Goal: Task Accomplishment & Management: Use online tool/utility

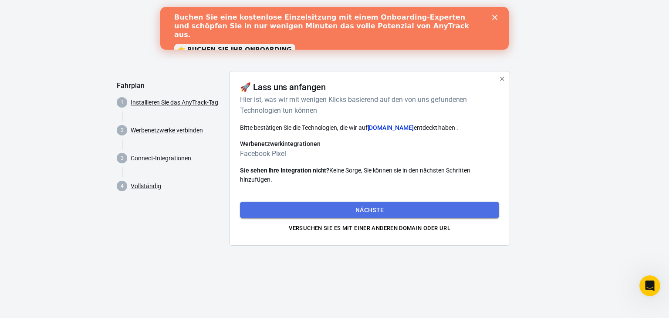
click at [355, 208] on font "Nächste" at bounding box center [369, 209] width 29 height 7
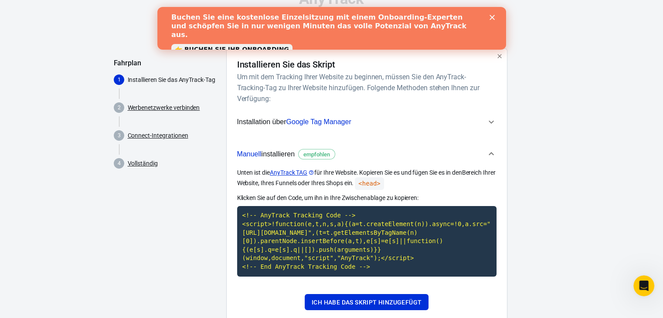
scroll to position [44, 0]
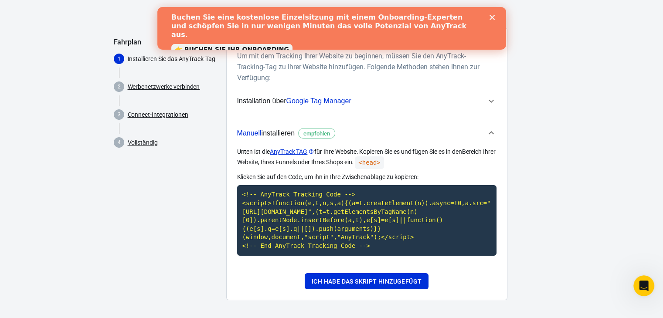
click at [358, 100] on span "Installation über Google Tag Manager" at bounding box center [361, 100] width 249 height 11
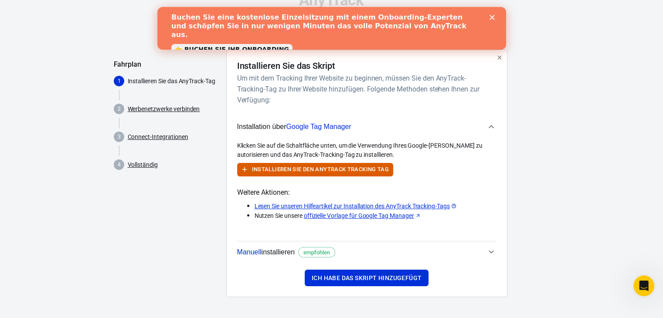
scroll to position [21, 0]
click at [491, 127] on icon "button" at bounding box center [491, 127] width 10 height 10
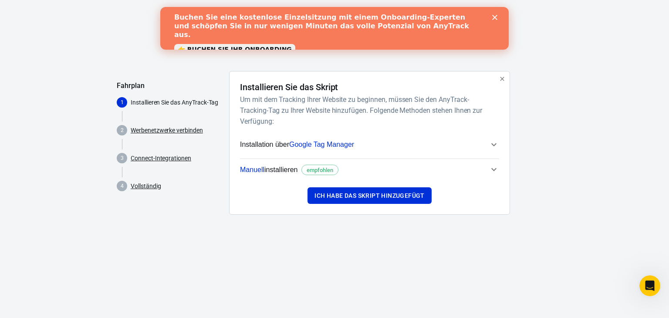
click at [321, 170] on font "empfohlen" at bounding box center [320, 170] width 27 height 7
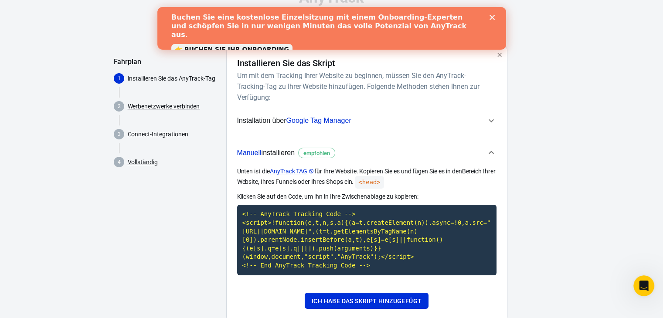
scroll to position [47, 0]
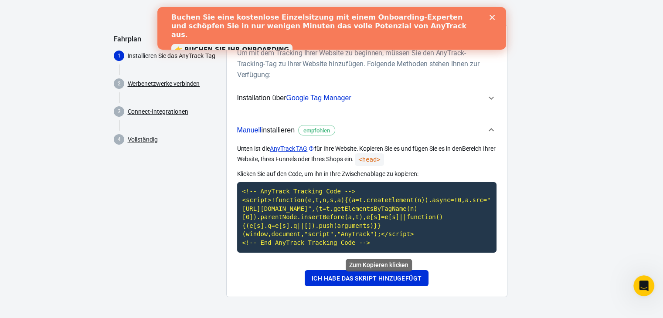
click at [359, 232] on code "<!-- AnyTrack Tracking Code --> <script>!function(e,t,n,s,a){(a=t.createElement…" at bounding box center [366, 217] width 259 height 70
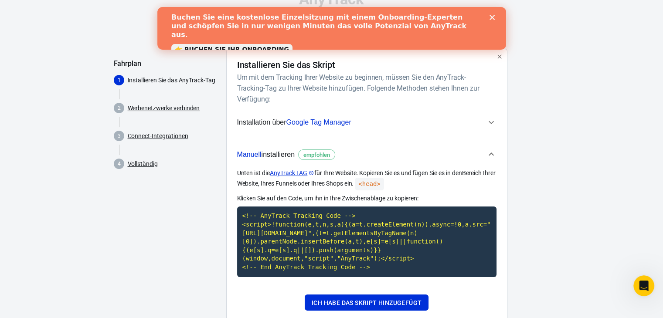
scroll to position [3, 0]
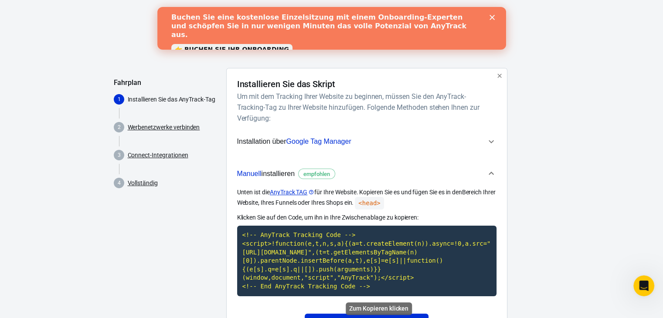
click at [306, 247] on code "<!-- AnyTrack Tracking Code --> <script>!function(e,t,n,s,a){(a=t.createElement…" at bounding box center [366, 261] width 259 height 70
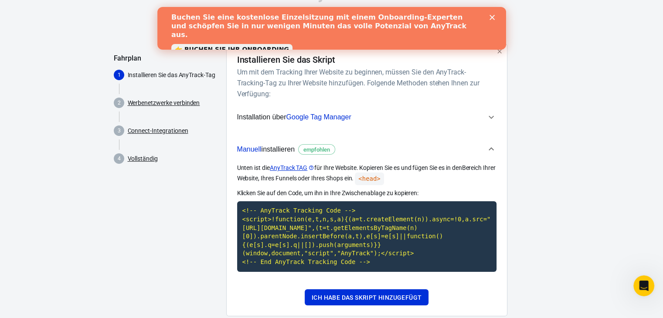
scroll to position [47, 0]
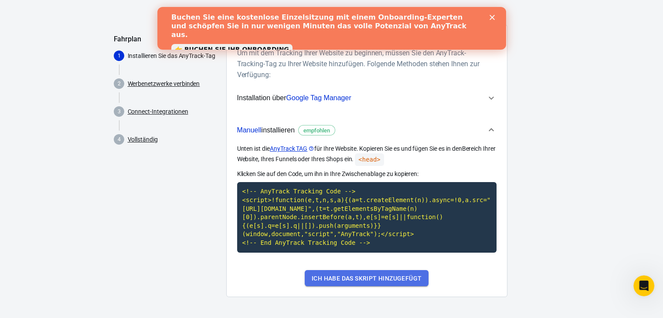
click at [372, 281] on font "Ich habe das Skript hinzugefügt" at bounding box center [366, 278] width 110 height 7
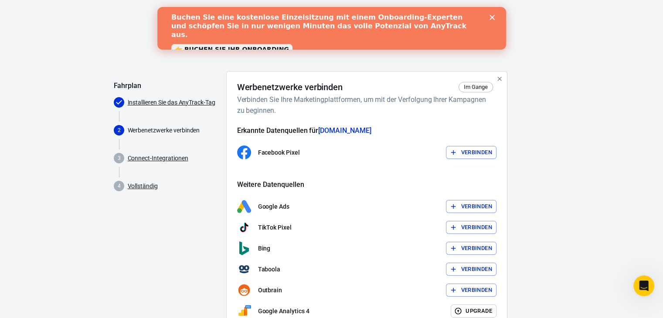
click at [469, 150] on font "Verbinden" at bounding box center [475, 152] width 31 height 7
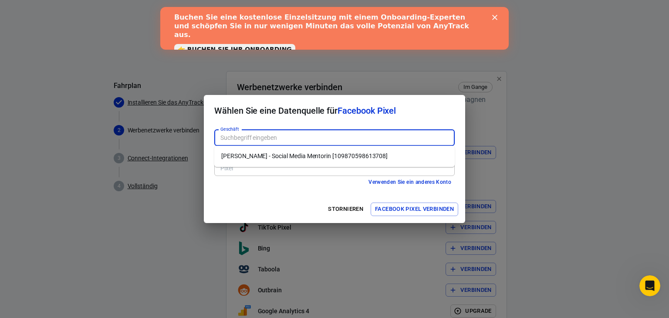
click at [269, 137] on input "Geschäft" at bounding box center [334, 137] width 234 height 11
click at [275, 155] on font "Olga Weber - Social Media Mentorin [109870598613708]" at bounding box center [304, 155] width 166 height 7
type input "Olga Weber - Social Media Mentorin [109870598613708]"
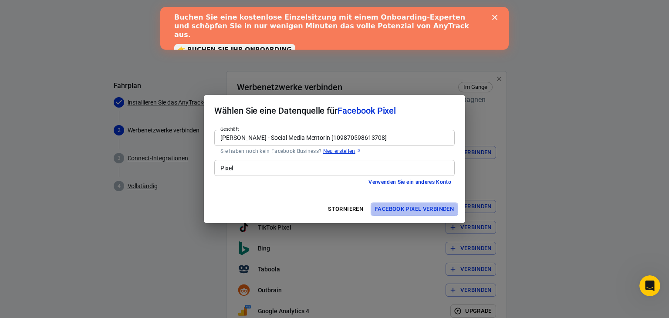
click at [392, 211] on font "Facebook Pixel verbinden" at bounding box center [414, 209] width 79 height 7
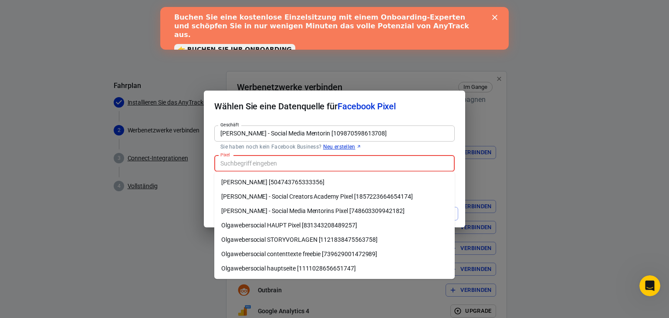
click at [323, 161] on input "Pixel" at bounding box center [334, 163] width 234 height 11
click at [342, 223] on font "Olgawebersocial HAUPT Pixel [831343208489257]" at bounding box center [289, 225] width 136 height 7
type input "Olgawebersocial HAUPT Pixel [831343208489257]"
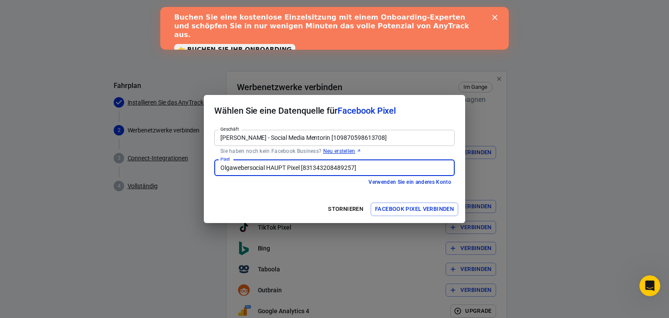
click at [396, 210] on font "Facebook Pixel verbinden" at bounding box center [414, 209] width 79 height 7
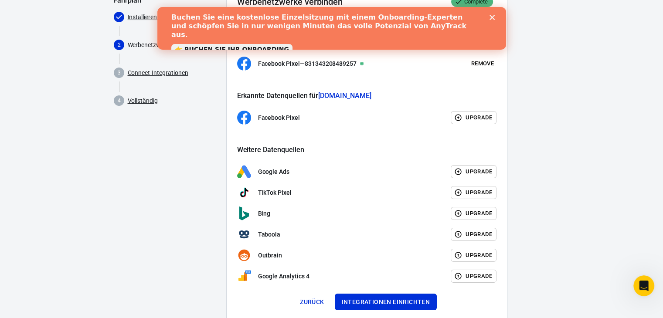
scroll to position [87, 0]
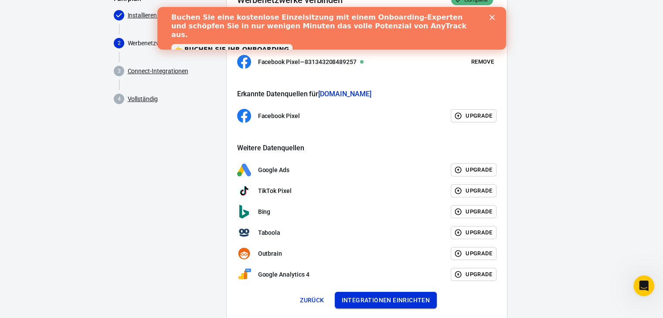
click at [382, 297] on font "Integrationen einrichten" at bounding box center [385, 300] width 88 height 7
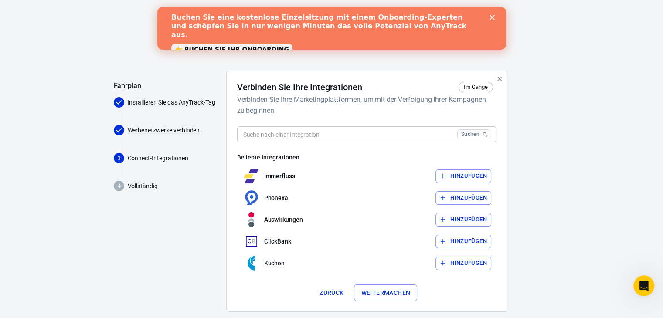
click at [320, 135] on input "text" at bounding box center [345, 134] width 216 height 16
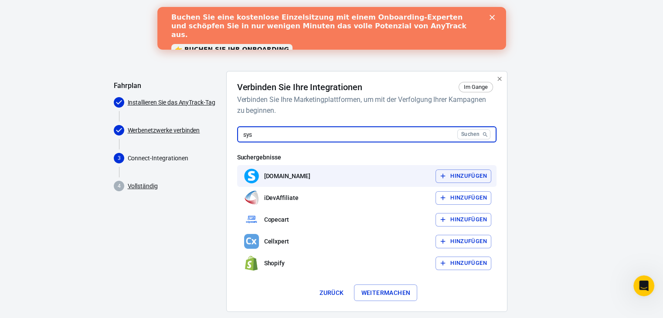
type input "sys"
click at [454, 175] on font "Hinzufügen" at bounding box center [468, 175] width 37 height 7
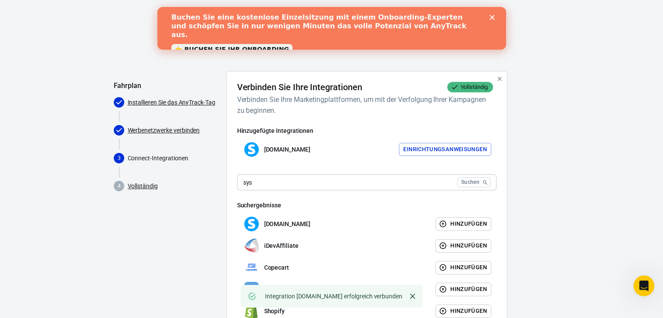
click at [444, 150] on font "Einrichtungsanweisungen" at bounding box center [445, 149] width 84 height 7
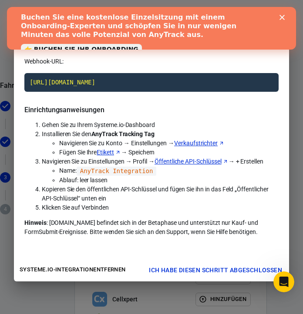
drag, startPoint x: 123, startPoint y: 249, endPoint x: 124, endPoint y: 256, distance: 7.0
click at [124, 256] on div "Webhook-URL: https://t1.anytrack.io/4GGnmKtI/collect/systemeio-olgawebersociald…" at bounding box center [151, 158] width 275 height 202
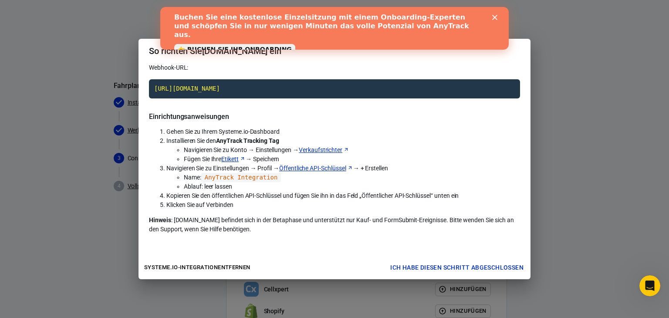
click at [583, 222] on div "So richten Sie Systeme.io ein Webhook-URL: https://t1.anytrack.io/4GGnmKtI/coll…" at bounding box center [334, 159] width 669 height 318
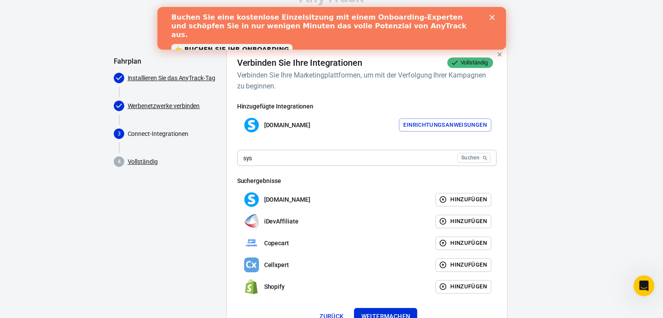
scroll to position [44, 0]
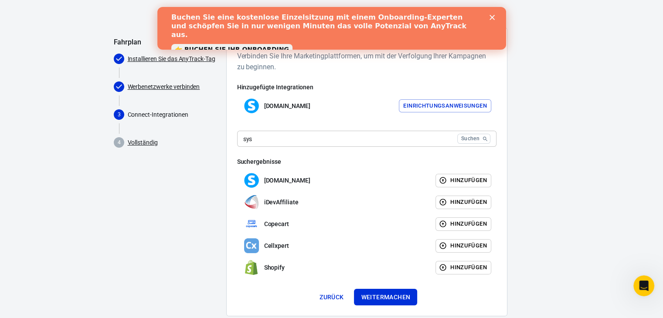
click at [441, 103] on font "Einrichtungsanweisungen" at bounding box center [445, 105] width 84 height 7
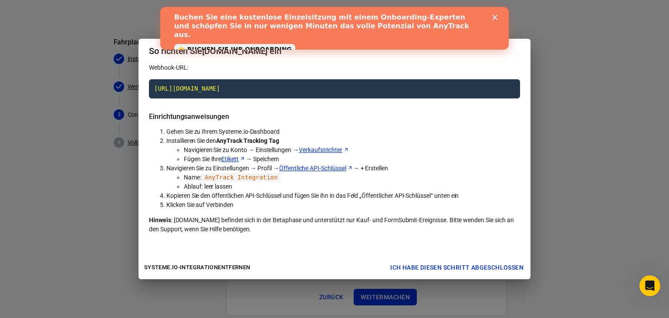
click at [557, 229] on div "So richten Sie Systeme.io ein Webhook-URL: https://t1.anytrack.io/4GGnmKtI/coll…" at bounding box center [334, 159] width 669 height 318
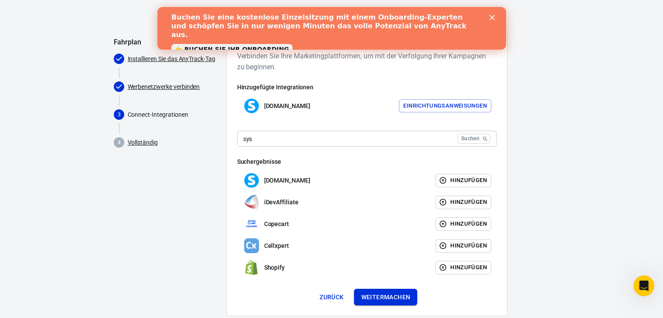
click at [376, 301] on font "Weitermachen" at bounding box center [385, 296] width 49 height 11
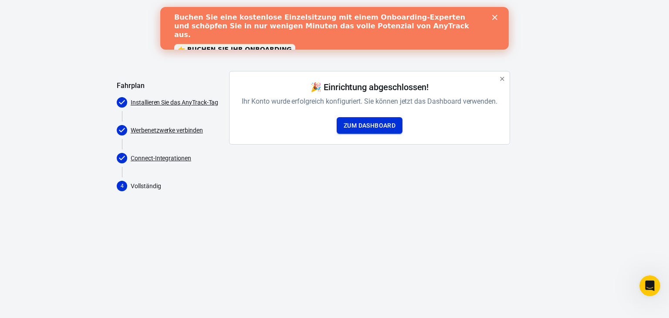
click at [363, 124] on font "Zum Dashboard" at bounding box center [370, 125] width 52 height 7
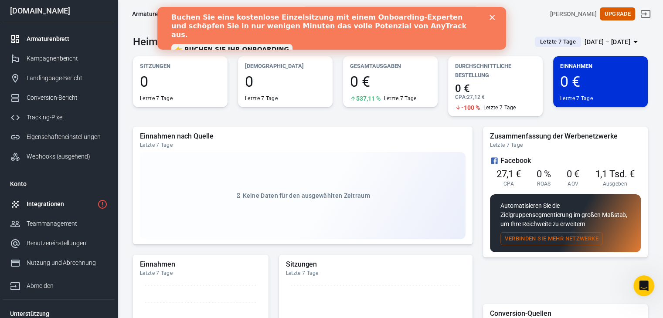
click at [41, 203] on font "Integrationen" at bounding box center [45, 203] width 37 height 7
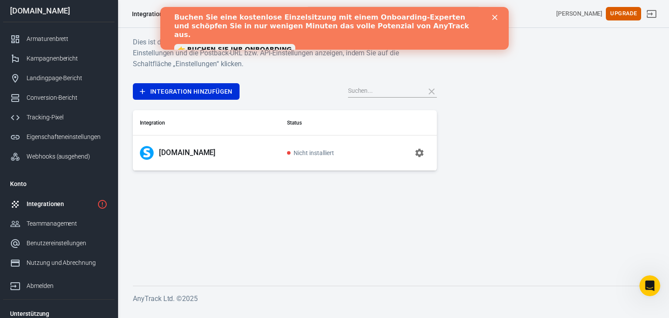
click at [424, 153] on icon "button" at bounding box center [419, 153] width 10 height 10
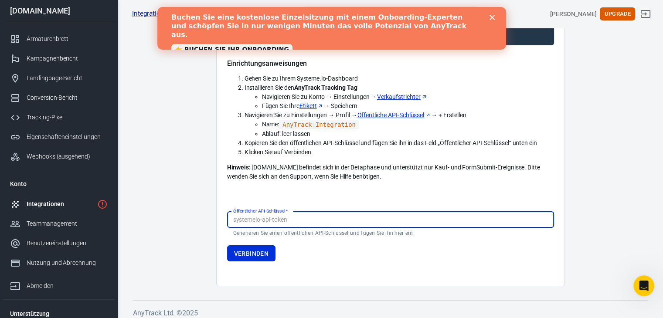
scroll to position [96, 0]
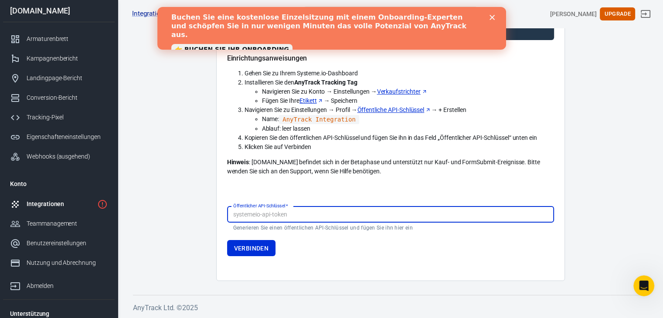
click at [284, 215] on input "Öffentlicher API-Schlüssel   *" at bounding box center [390, 214] width 327 height 16
type input "lcqsyvcau3mzalia5yiwt4n1z66x6xwrazhiei2v7qd0u5hsh8460iynoa89dmcx"
click at [263, 246] on font "Verbinden" at bounding box center [251, 248] width 35 height 7
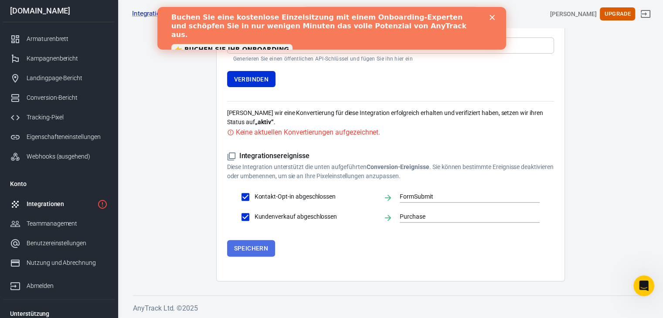
click at [256, 247] on font "Speichern" at bounding box center [251, 248] width 34 height 7
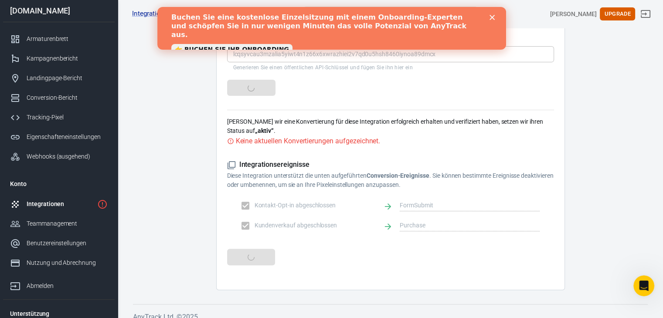
scroll to position [265, 0]
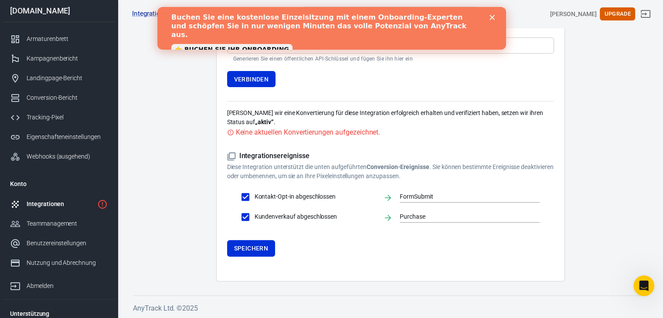
click at [490, 16] on icon "Schließen" at bounding box center [491, 17] width 5 height 5
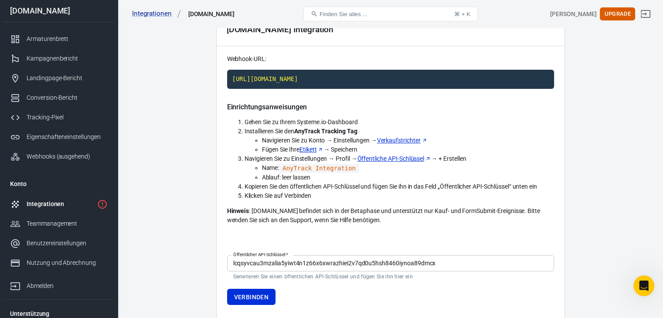
scroll to position [0, 0]
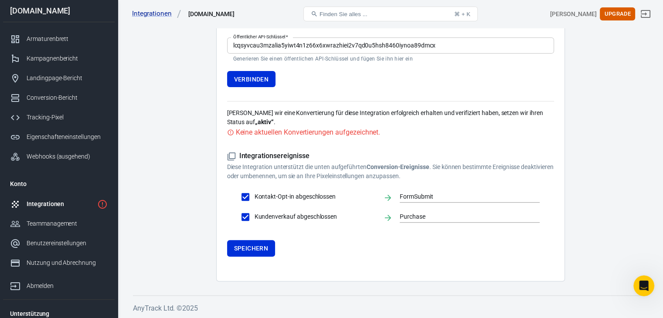
click at [260, 250] on font "Speichern" at bounding box center [251, 248] width 34 height 7
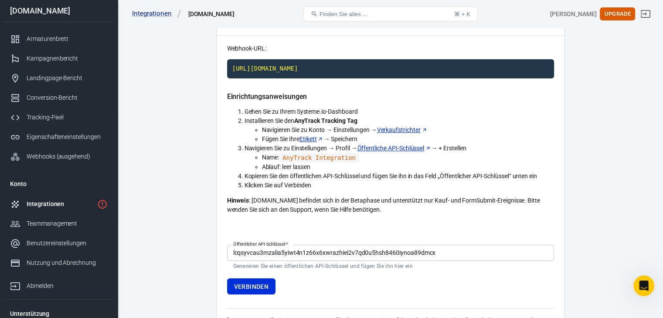
scroll to position [3, 0]
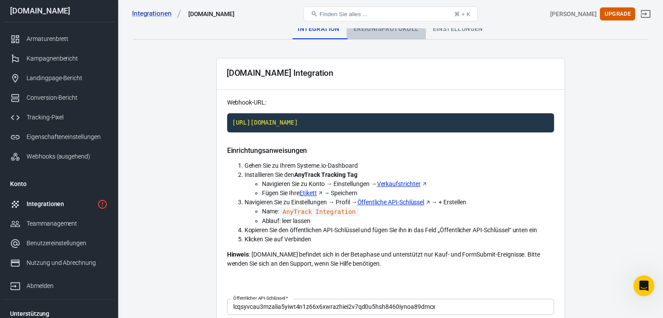
click at [395, 30] on font "Ereignisprotokoll" at bounding box center [385, 28] width 65 height 7
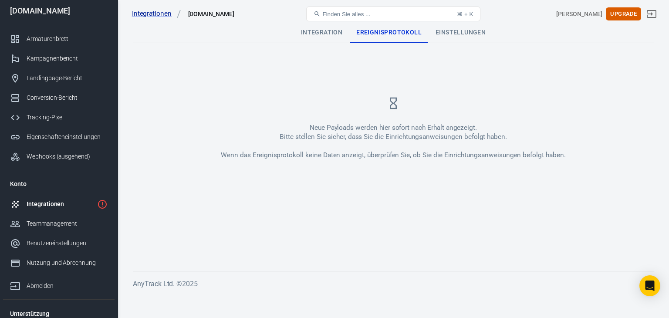
click at [544, 91] on div "Neue Payloads werden hier sofort nach Erhalt angezeigt. Bitte stellen Sie siche…" at bounding box center [393, 127] width 521 height 133
click at [36, 205] on font "Integrationen" at bounding box center [45, 203] width 37 height 7
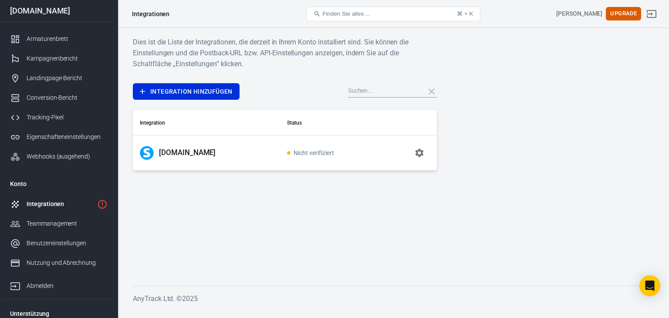
click at [418, 152] on icon "button" at bounding box center [419, 153] width 10 height 10
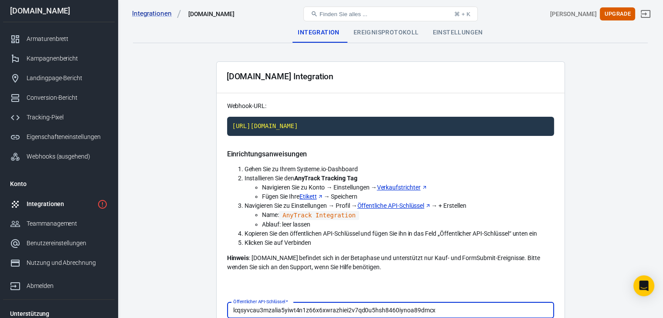
click at [444, 32] on font "Einstellungen" at bounding box center [458, 32] width 50 height 7
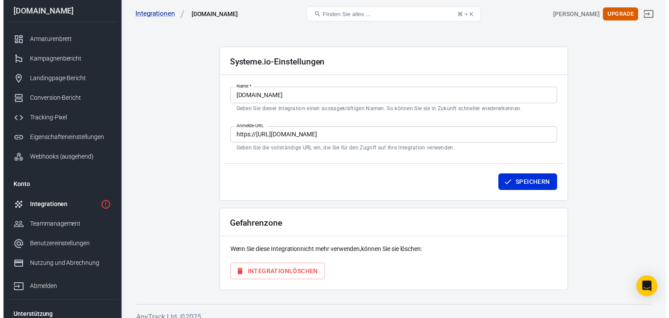
scroll to position [23, 0]
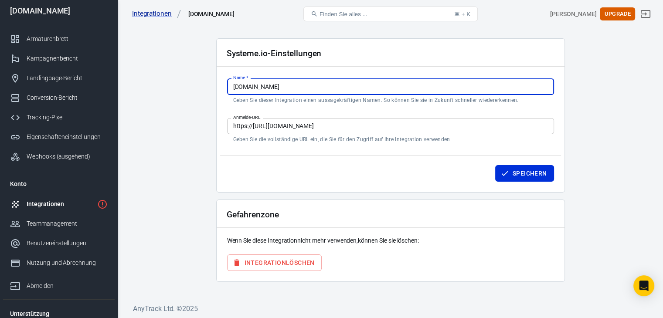
click at [355, 87] on input "[DOMAIN_NAME]" at bounding box center [390, 86] width 327 height 16
type input "Systeme.io OW"
click at [510, 174] on button "Speichern" at bounding box center [524, 173] width 59 height 17
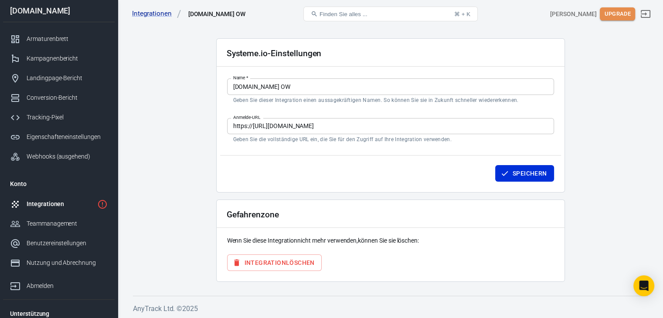
click at [623, 13] on font "Upgrade" at bounding box center [617, 13] width 27 height 7
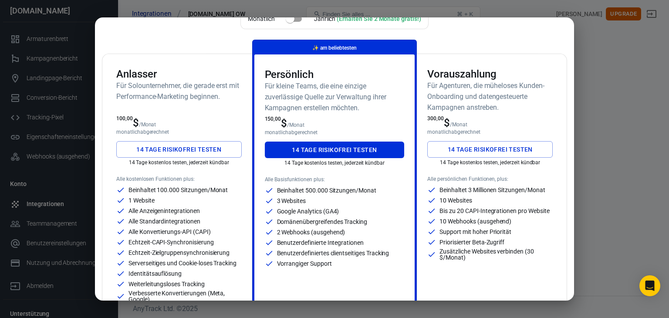
scroll to position [44, 0]
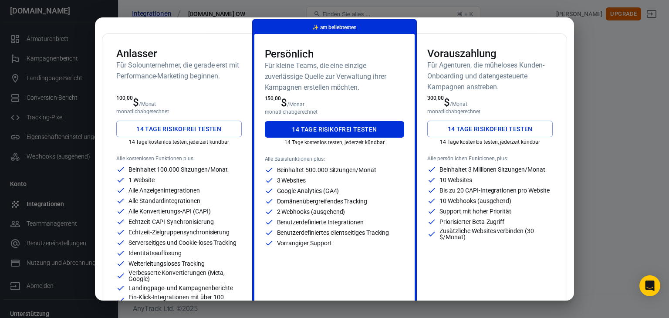
click at [187, 130] on font "14 Tage risikofrei testen" at bounding box center [178, 128] width 85 height 7
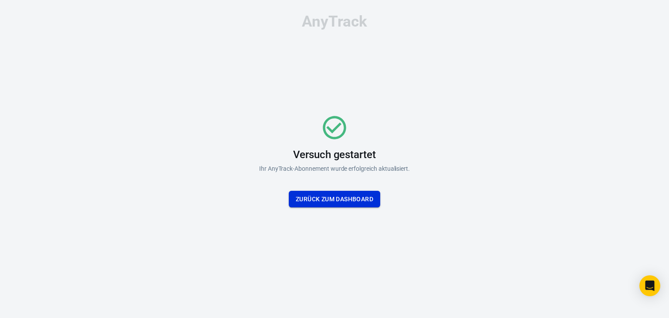
click at [352, 199] on font "Zurück zum Dashboard" at bounding box center [335, 199] width 78 height 7
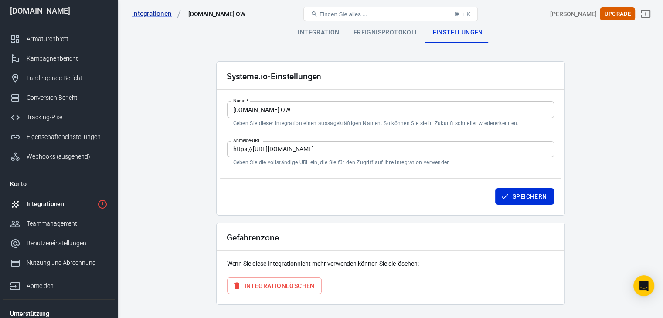
click at [32, 203] on font "Integrationen" at bounding box center [45, 203] width 37 height 7
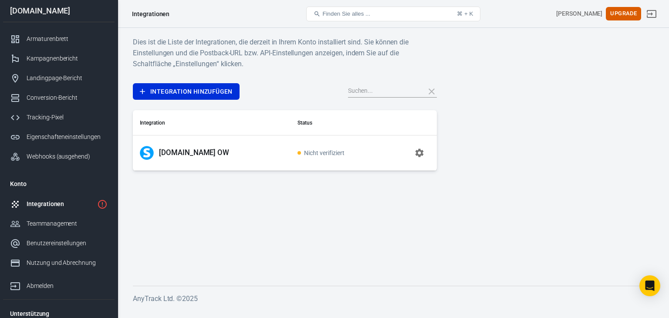
click at [304, 152] on font "Nicht verifiziert" at bounding box center [324, 152] width 40 height 7
click at [309, 153] on font "Nicht verifiziert" at bounding box center [324, 152] width 40 height 7
click at [417, 151] on icon "button" at bounding box center [419, 153] width 8 height 8
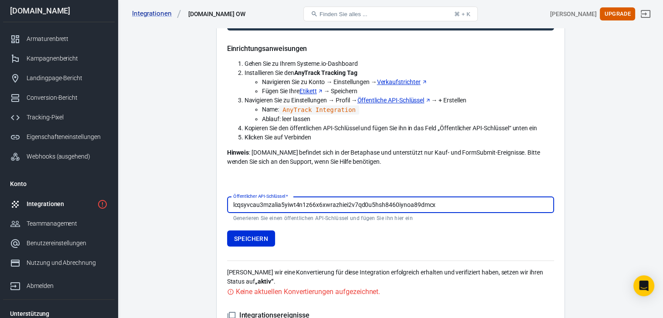
scroll to position [131, 0]
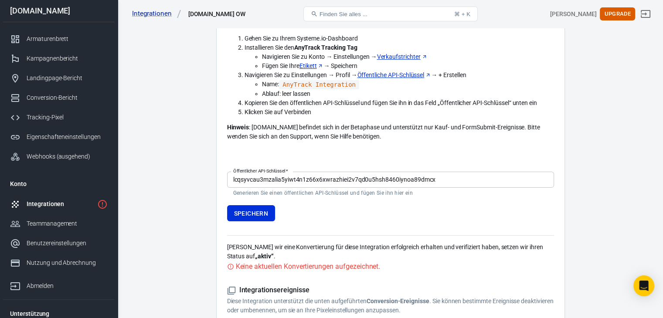
drag, startPoint x: 306, startPoint y: 248, endPoint x: 449, endPoint y: 259, distance: 142.8
click at [449, 259] on p "Sobald wir eine Konvertierung für diese Integration erfolgreich erhalten und ve…" at bounding box center [390, 252] width 327 height 18
click at [453, 270] on div "Keine aktuellen Konvertierungen aufgezeichnet." at bounding box center [390, 266] width 327 height 11
click at [343, 267] on font "Keine aktuellen Konvertierungen aufgezeichnet." at bounding box center [308, 266] width 145 height 8
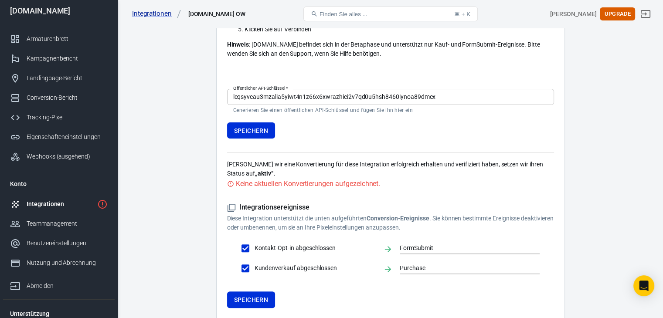
scroll to position [218, 0]
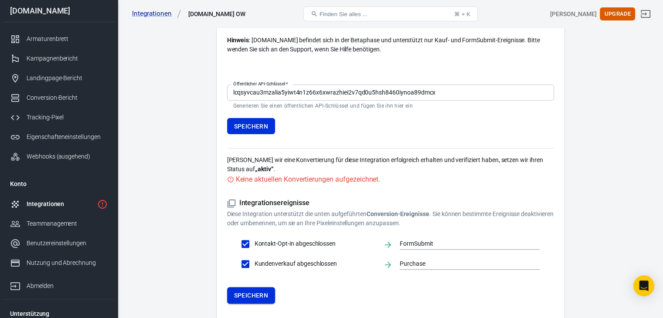
click at [256, 296] on font "Speichern" at bounding box center [251, 295] width 34 height 7
click at [42, 37] on font "Armaturenbrett" at bounding box center [48, 38] width 43 height 7
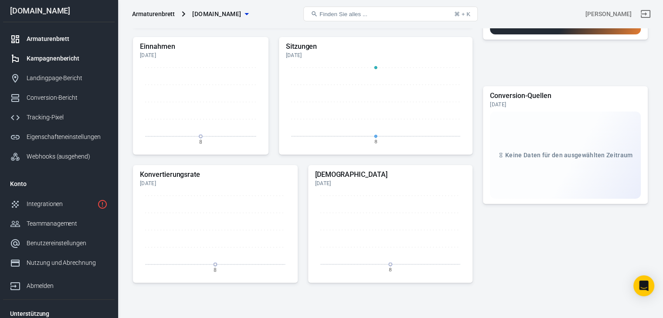
click at [49, 56] on font "Kampagnenbericht" at bounding box center [53, 58] width 53 height 7
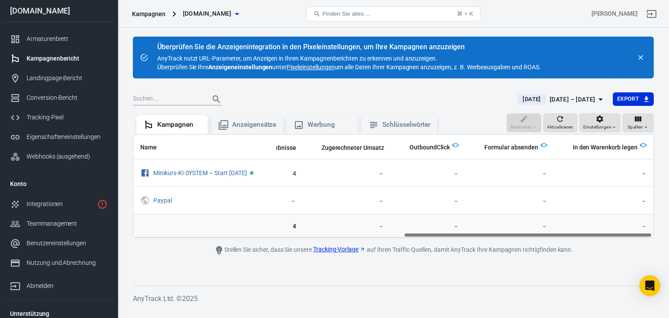
scroll to position [0, 568]
drag, startPoint x: 357, startPoint y: 235, endPoint x: 650, endPoint y: 249, distance: 293.0
click at [650, 249] on main "Überprüfen Sie die Anzeigenintegration in den Pixeleinstellungen, um Ihre Kampa…" at bounding box center [393, 154] width 521 height 235
click at [243, 128] on font "Anzeigensätze" at bounding box center [254, 125] width 44 height 8
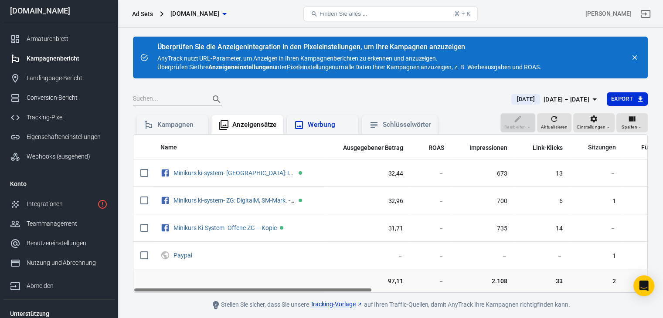
click at [313, 125] on font "Werbung" at bounding box center [321, 125] width 27 height 8
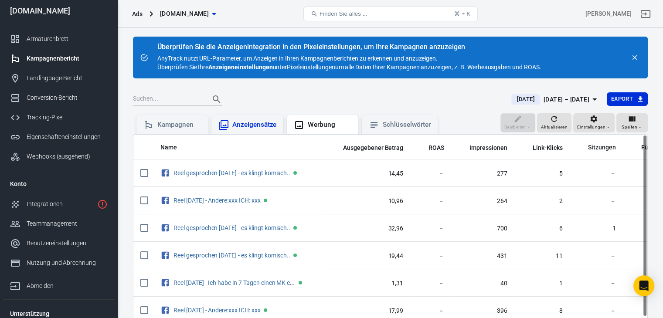
click at [244, 123] on font "Anzeigensätze" at bounding box center [254, 125] width 44 height 8
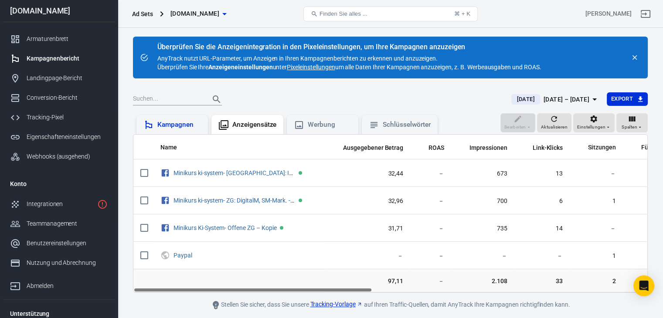
click at [183, 122] on font "Kampagnen" at bounding box center [175, 125] width 36 height 8
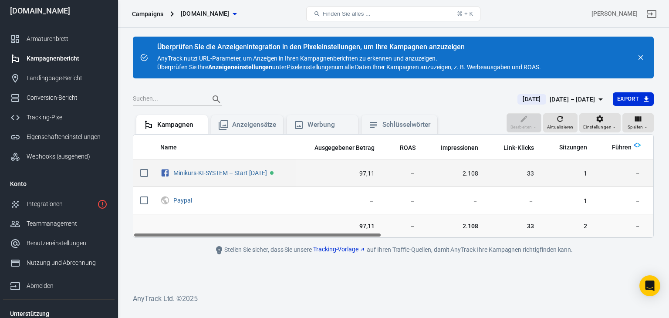
click at [141, 169] on input "scrollbarer Inhalt" at bounding box center [144, 173] width 18 height 18
checkbox input "true"
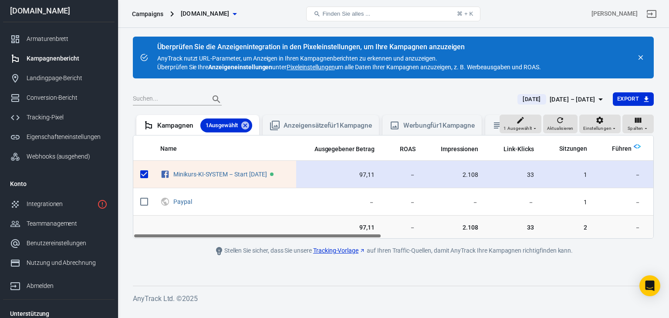
click at [142, 178] on input "scrollbarer Inhalt" at bounding box center [144, 174] width 18 height 18
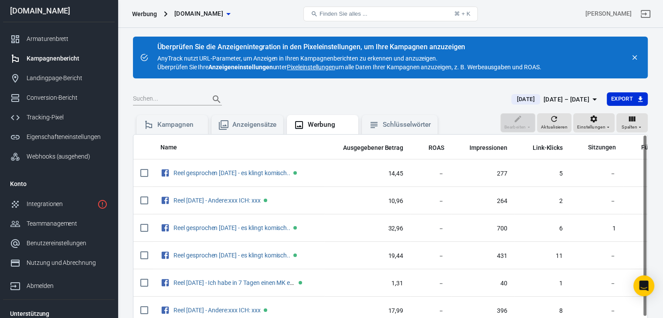
click at [597, 27] on div "Werbung olgawebersocial.de Finden Sie alles ... ⌘ + K Olga Weber" at bounding box center [390, 14] width 544 height 28
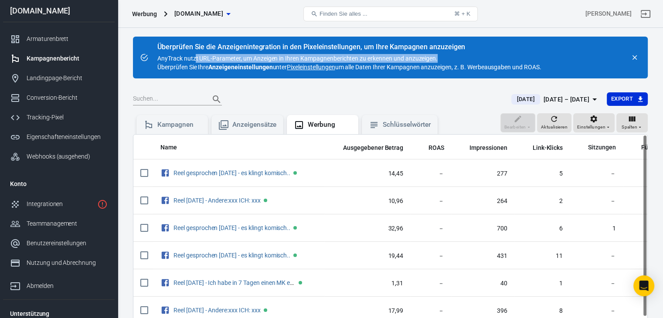
drag, startPoint x: 194, startPoint y: 56, endPoint x: 437, endPoint y: 60, distance: 243.5
click at [437, 60] on div "Überprüfen Sie die Anzeigenintegration in den Pixeleinstellungen, um Ihre Kampa…" at bounding box center [349, 58] width 384 height 28
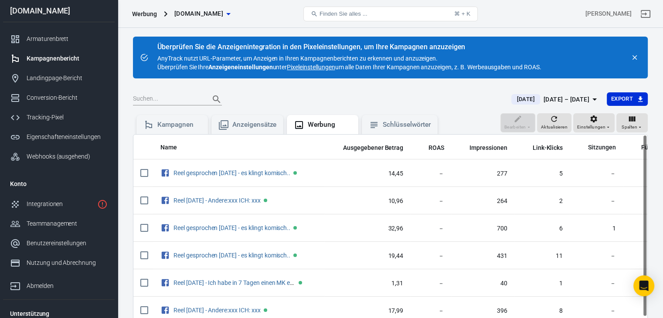
click at [240, 77] on div "Überprüfen Sie die Anzeigenintegration in den Pixeleinstellungen, um Ihre Kampa…" at bounding box center [390, 58] width 514 height 42
click at [168, 125] on font "Kampagnen" at bounding box center [175, 125] width 36 height 8
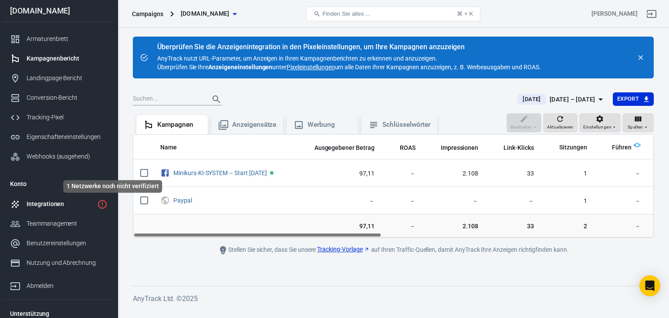
click at [104, 203] on icon "1 Netzwerke noch nicht verifiziert" at bounding box center [102, 204] width 10 height 10
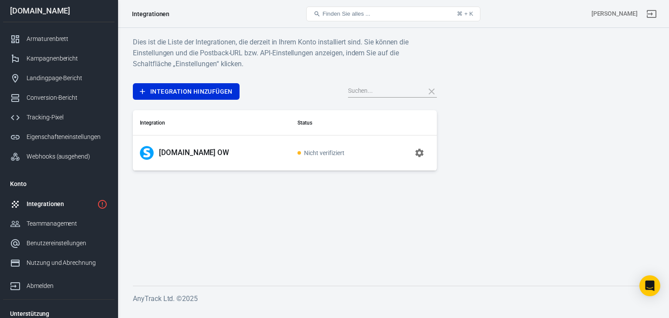
drag, startPoint x: 304, startPoint y: 154, endPoint x: 279, endPoint y: 195, distance: 48.1
click at [279, 195] on main "Dies ist die Liste der Integrationen, die derzeit in Ihrem Konto installiert si…" at bounding box center [393, 154] width 521 height 235
click at [620, 14] on font "[PERSON_NAME]" at bounding box center [615, 13] width 46 height 7
click at [51, 57] on font "Kampagnenbericht" at bounding box center [53, 58] width 53 height 7
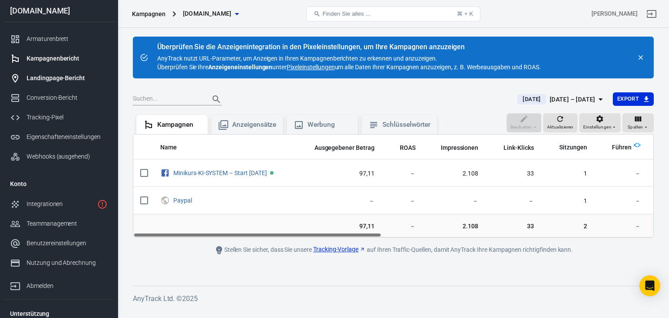
click at [35, 78] on font "Landingpage-Bericht" at bounding box center [56, 77] width 58 height 7
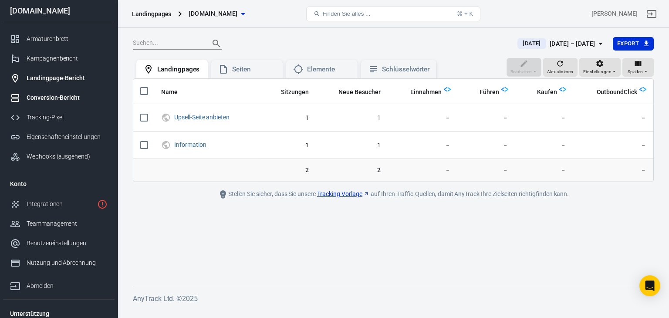
click at [42, 98] on font "Conversion-Bericht" at bounding box center [53, 97] width 53 height 7
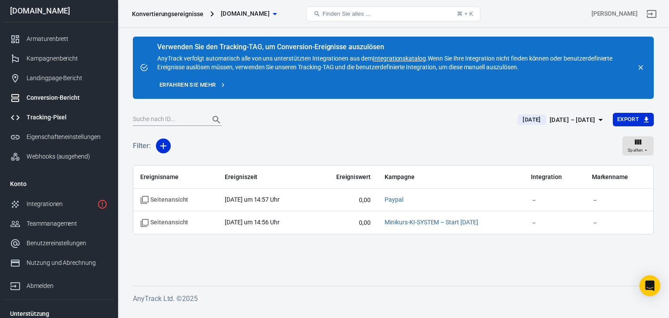
click at [41, 114] on font "Tracking-Pixel" at bounding box center [47, 117] width 40 height 7
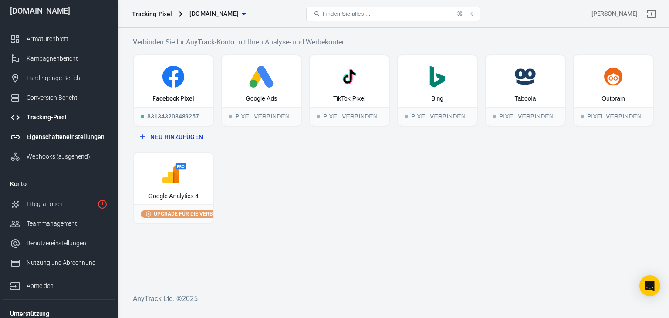
click at [44, 137] on font "Eigenschafteneinstellungen" at bounding box center [66, 136] width 78 height 7
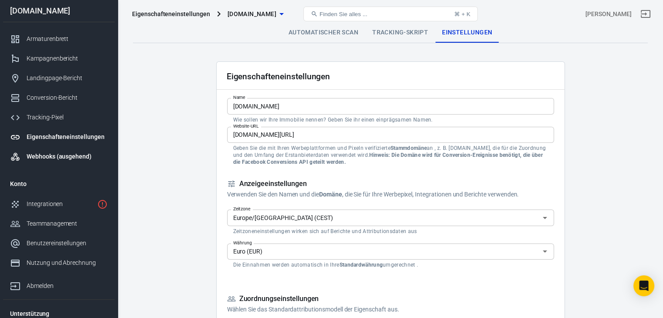
click at [39, 154] on font "Webhooks (ausgehend)" at bounding box center [59, 156] width 65 height 7
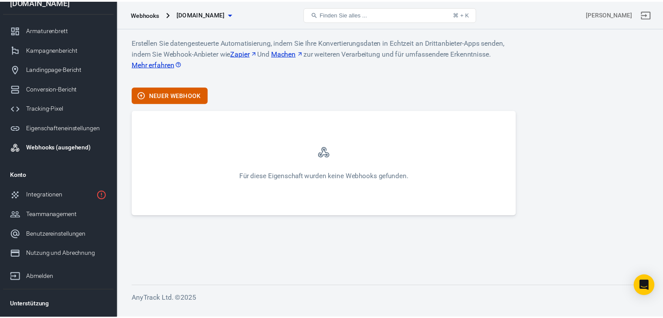
scroll to position [26, 0]
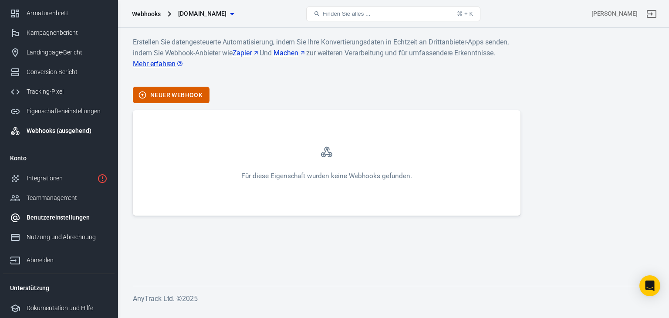
click at [42, 216] on font "Benutzereinstellungen" at bounding box center [58, 217] width 63 height 7
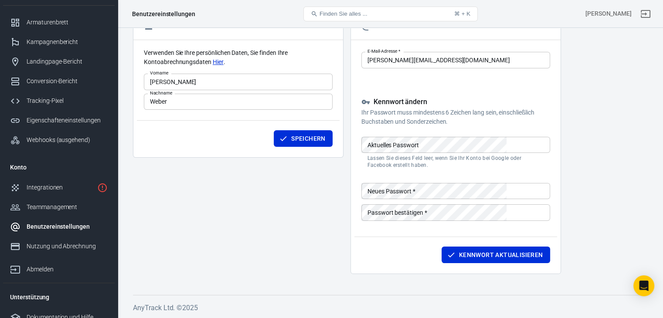
scroll to position [26, 0]
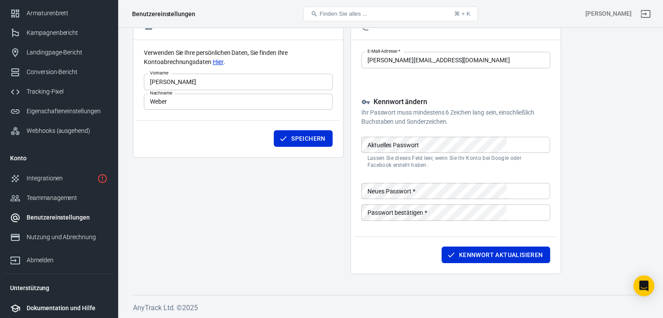
click at [50, 306] on font "Dokumentation und Hilfe" at bounding box center [61, 307] width 69 height 7
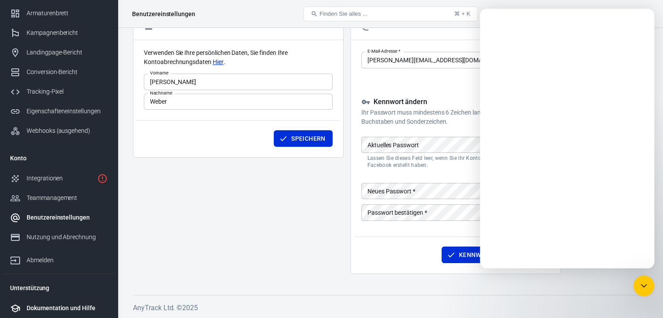
scroll to position [0, 0]
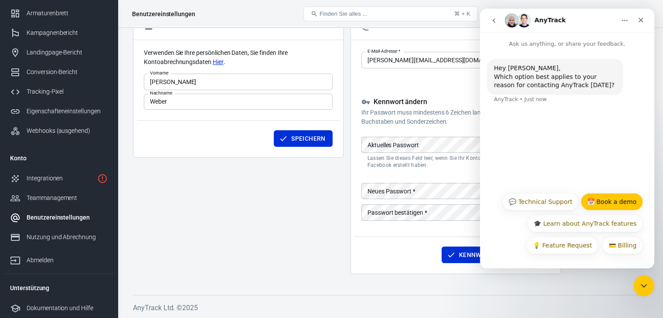
click at [612, 201] on button "📅 Book a demo" at bounding box center [611, 201] width 62 height 17
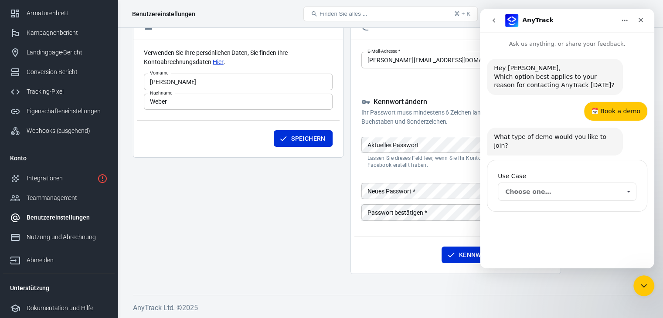
click at [530, 183] on span "Choose one…" at bounding box center [562, 191] width 115 height 17
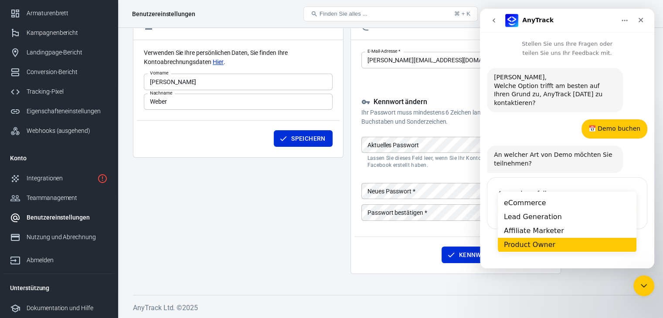
click at [551, 242] on div "Product Owner" at bounding box center [566, 245] width 139 height 14
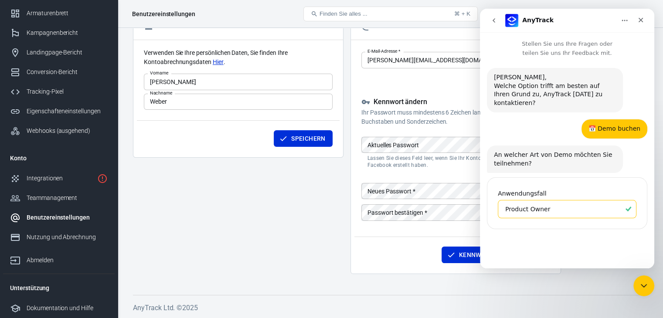
click at [551, 203] on span "Product Owner" at bounding box center [562, 208] width 115 height 17
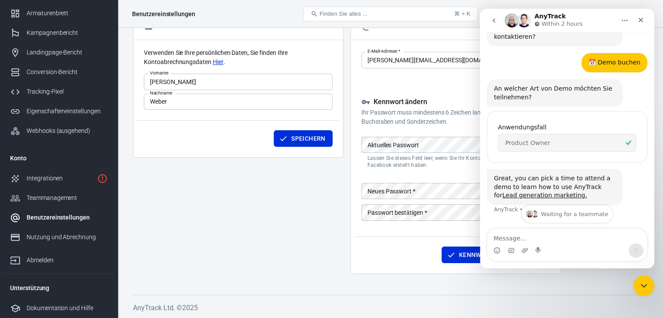
scroll to position [76, 0]
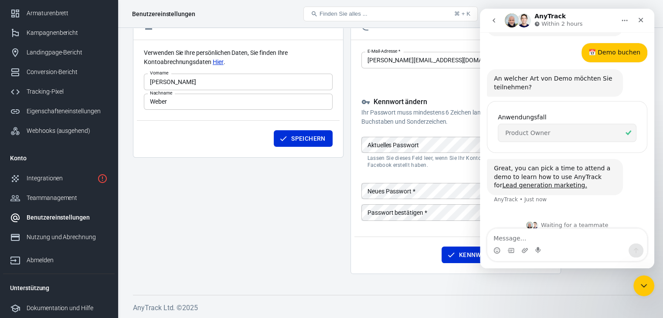
click at [527, 127] on span "Product Owner" at bounding box center [562, 132] width 115 height 17
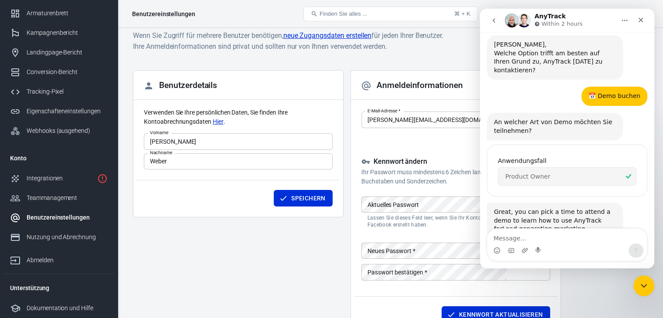
scroll to position [0, 0]
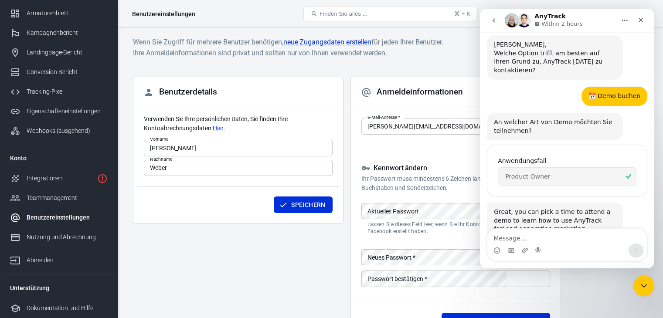
click at [625, 20] on icon "Heim" at bounding box center [624, 20] width 7 height 7
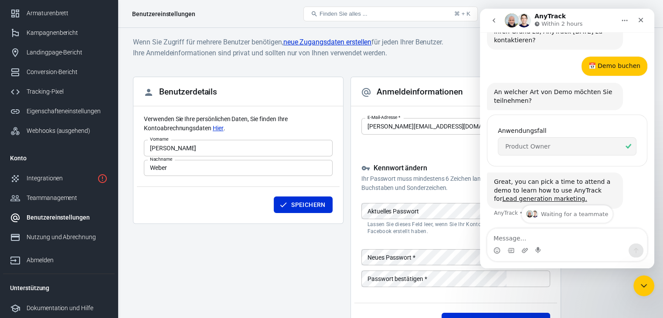
scroll to position [76, 0]
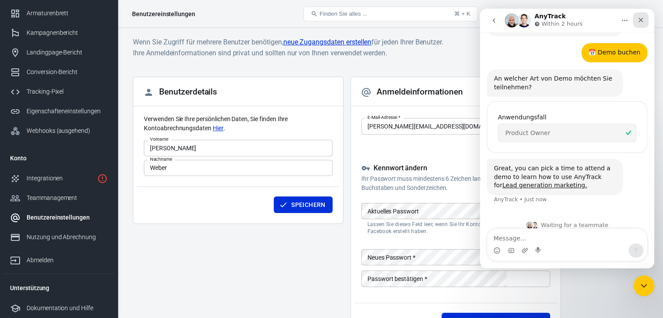
click at [643, 19] on icon "Schließen" at bounding box center [640, 20] width 7 height 7
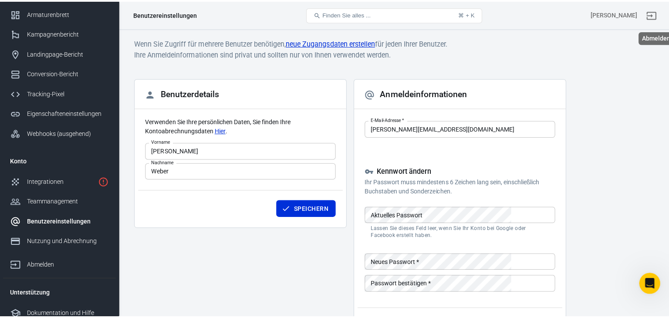
scroll to position [85, 0]
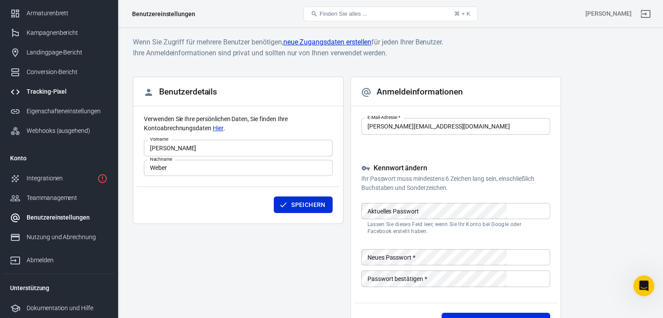
click at [35, 91] on font "Tracking-Pixel" at bounding box center [47, 91] width 40 height 7
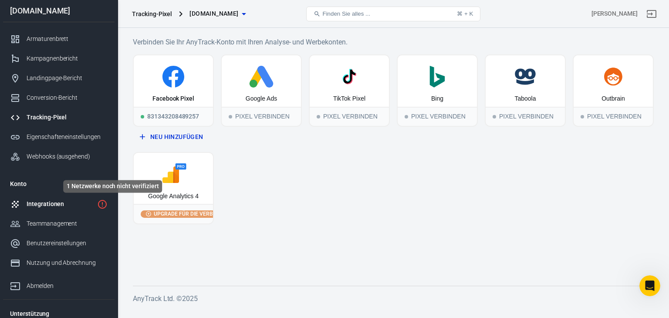
click at [101, 203] on icon "1 Netzwerke noch nicht verifiziert" at bounding box center [102, 204] width 10 height 10
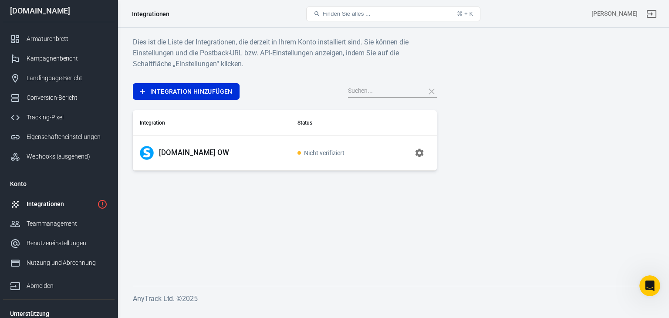
click at [310, 155] on font "Nicht verifiziert" at bounding box center [324, 152] width 40 height 7
click at [642, 281] on div "Open Intercom Messenger" at bounding box center [648, 284] width 29 height 29
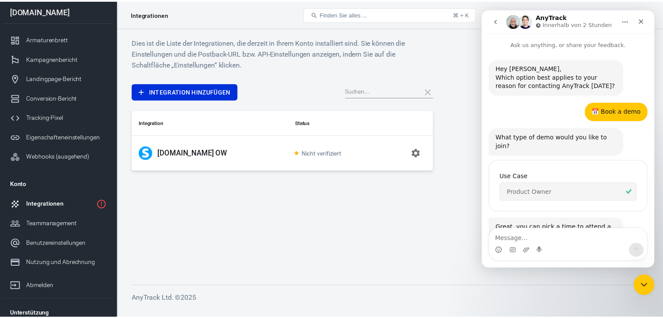
scroll to position [58, 0]
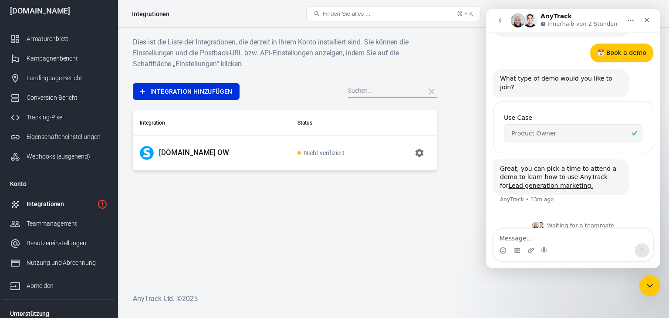
click at [417, 154] on icon "button" at bounding box center [419, 153] width 8 height 8
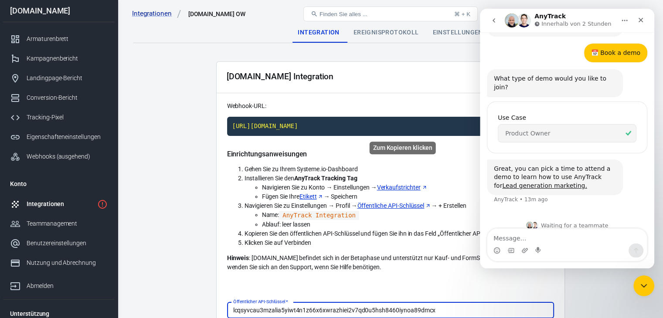
click at [444, 124] on code "[URL][DOMAIN_NAME]" at bounding box center [390, 126] width 327 height 19
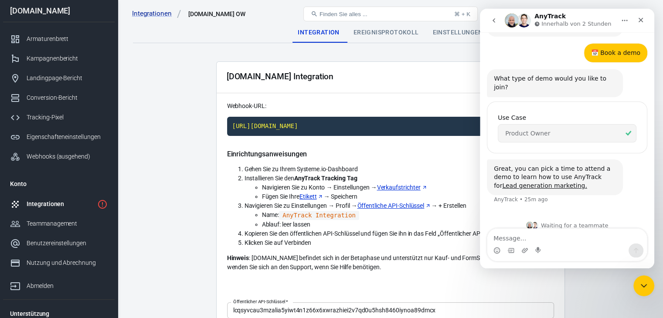
click at [169, 91] on main "Integration Ereignisprotokoll Einstellungen Systeme.io Integration Webhook-URL:…" at bounding box center [390, 284] width 514 height 524
click at [37, 202] on font "Integrationen" at bounding box center [45, 203] width 37 height 7
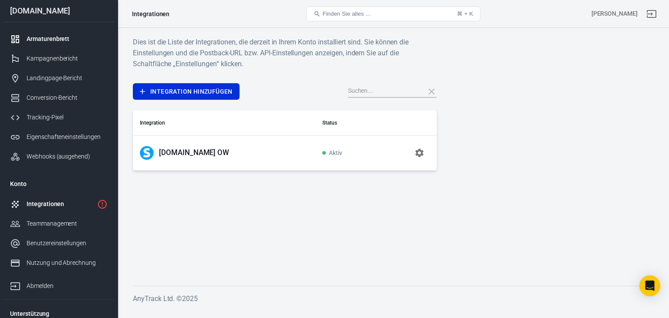
click at [35, 41] on font "Armaturenbrett" at bounding box center [48, 38] width 43 height 7
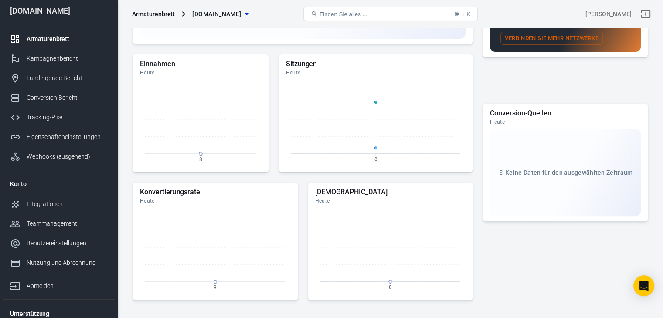
scroll to position [218, 0]
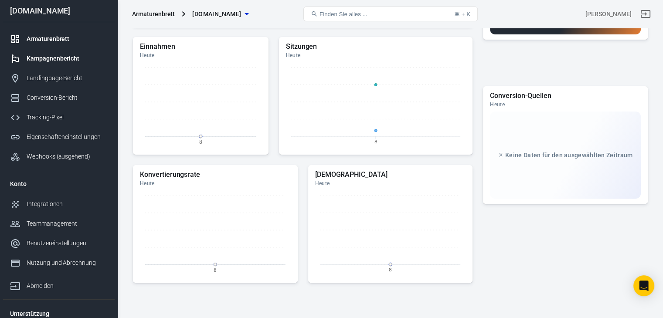
click at [60, 58] on font "Kampagnenbericht" at bounding box center [53, 58] width 53 height 7
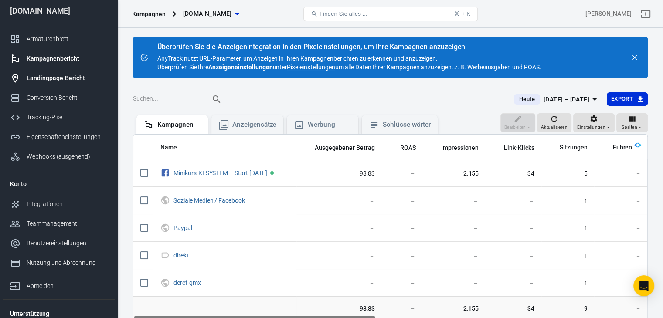
click at [49, 77] on font "Landingpage-Bericht" at bounding box center [56, 77] width 58 height 7
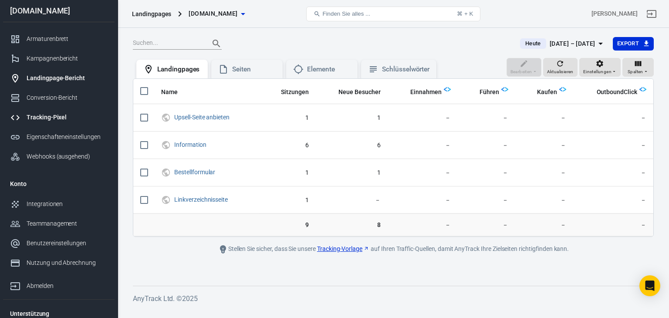
click at [45, 116] on font "Tracking-Pixel" at bounding box center [47, 117] width 40 height 7
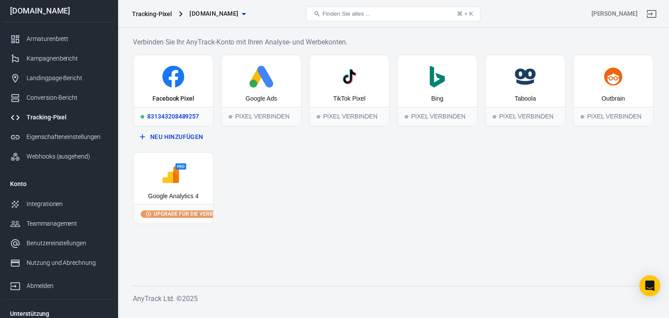
click at [169, 95] on font "Facebook Pixel" at bounding box center [173, 98] width 42 height 7
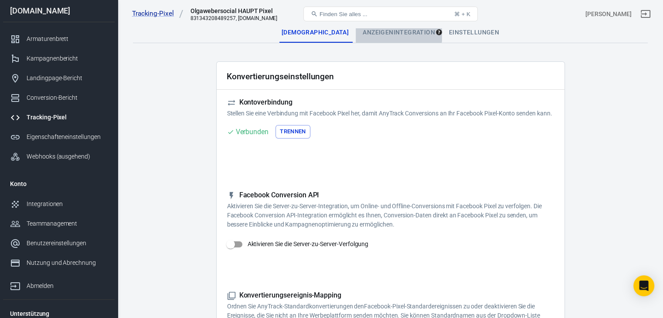
click at [382, 31] on font "Anzeigenintegration" at bounding box center [398, 32] width 72 height 7
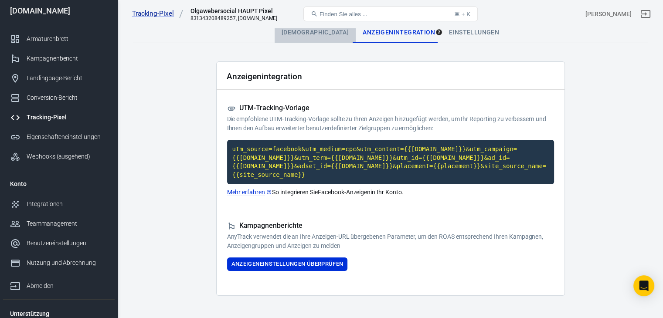
click at [335, 30] on font "[DEMOGRAPHIC_DATA]" at bounding box center [314, 32] width 67 height 7
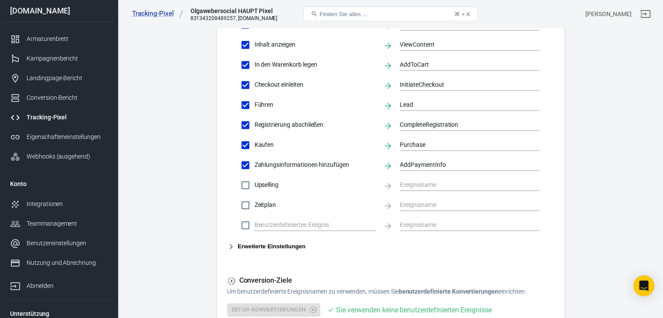
scroll to position [392, 0]
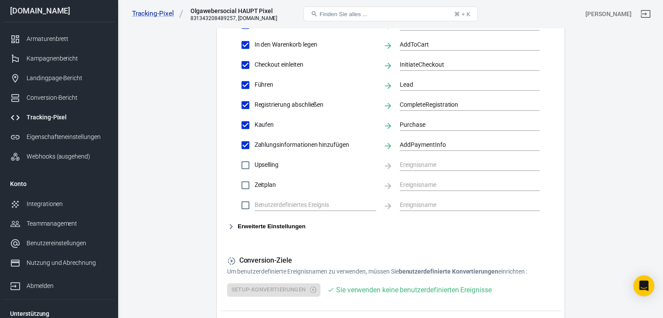
click at [236, 232] on button "Erweiterte Einstellungen" at bounding box center [266, 226] width 78 height 10
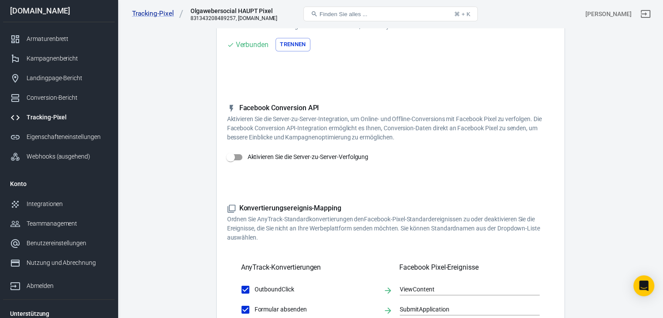
scroll to position [131, 0]
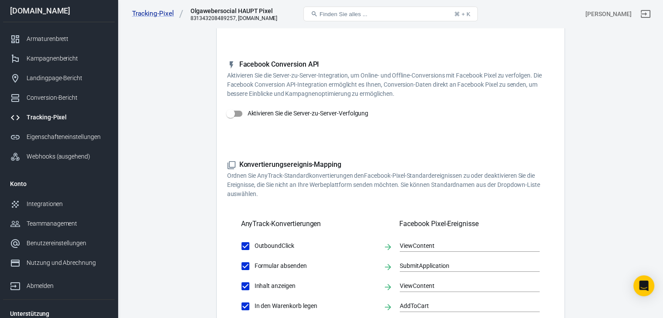
click at [238, 121] on input "Aktivieren Sie die Server-zu-Server-Verfolgung" at bounding box center [231, 113] width 50 height 17
checkbox input "true"
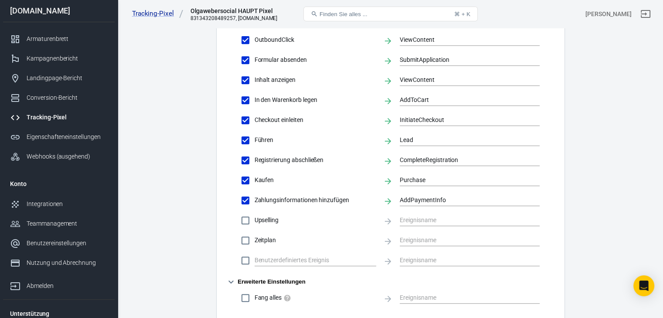
scroll to position [479, 0]
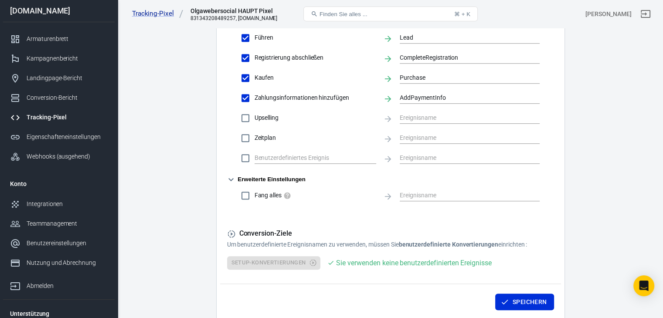
click at [245, 127] on input "Upselling" at bounding box center [245, 118] width 18 height 18
checkbox input "true"
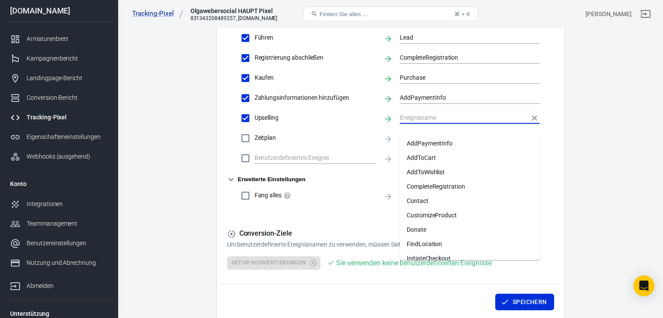
click at [411, 123] on input "text" at bounding box center [462, 117] width 127 height 11
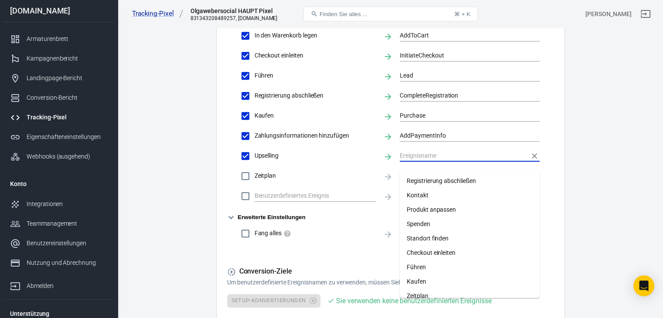
scroll to position [87, 0]
click at [420, 237] on font "Kaufen" at bounding box center [416, 237] width 20 height 7
type input "Purchase"
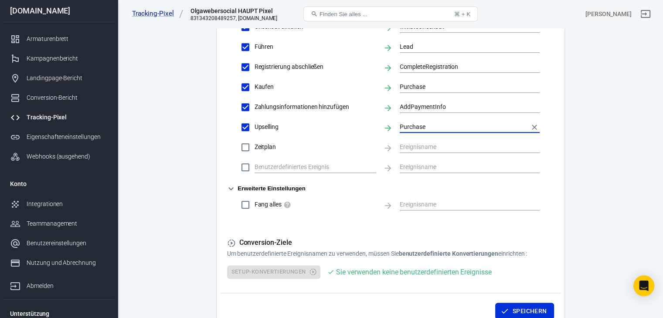
scroll to position [485, 0]
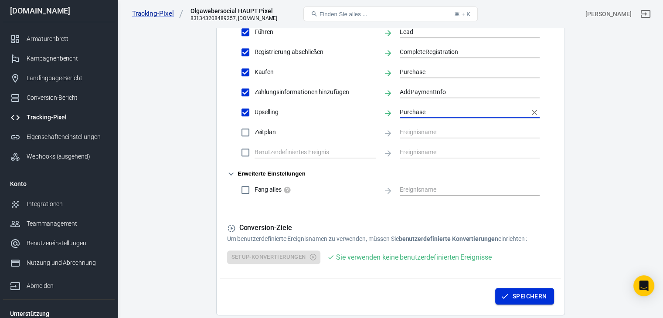
click at [531, 300] on font "Speichern" at bounding box center [529, 296] width 34 height 7
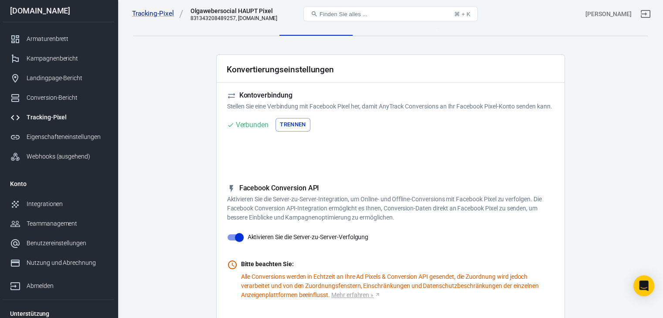
scroll to position [0, 0]
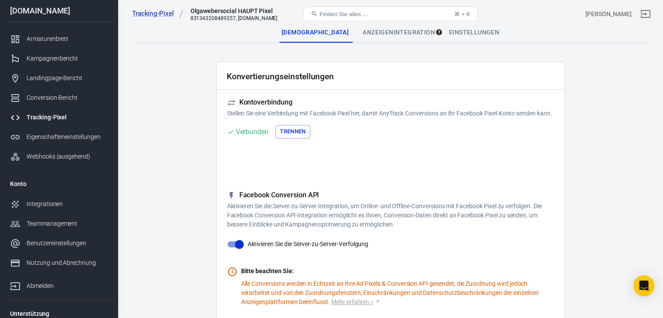
click at [391, 32] on font "Anzeigenintegration" at bounding box center [398, 32] width 72 height 7
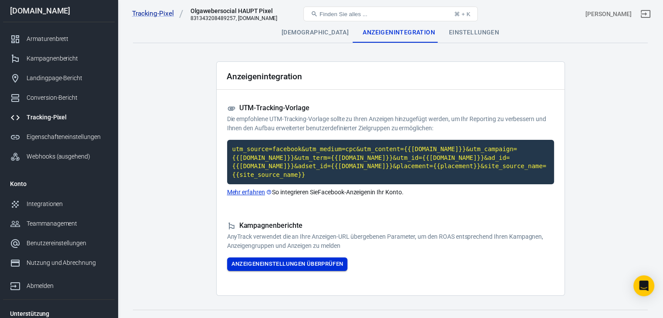
click at [300, 260] on font "Anzeigeneinstellungen überprüfen" at bounding box center [287, 263] width 112 height 7
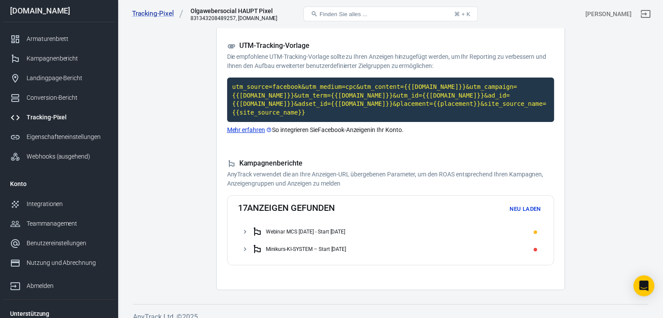
scroll to position [63, 0]
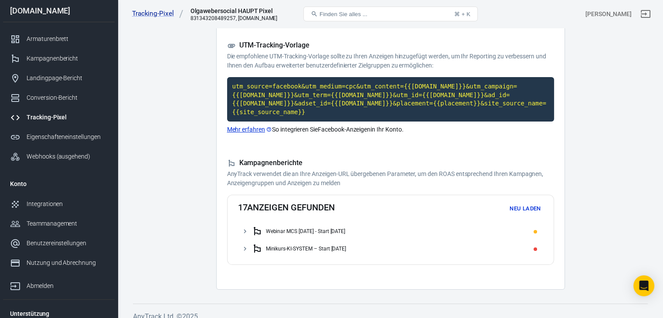
click at [293, 246] on font "Minikurs-KI-SYSTEM – Start [DATE]" at bounding box center [306, 249] width 81 height 6
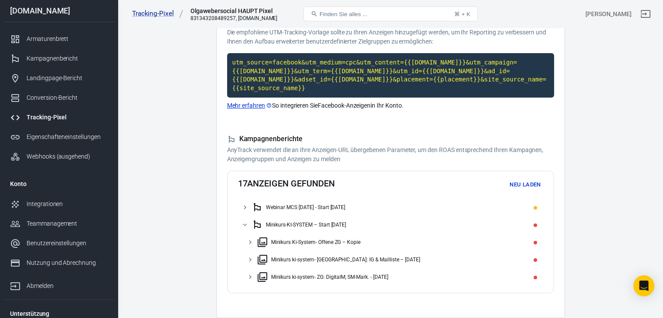
scroll to position [115, 0]
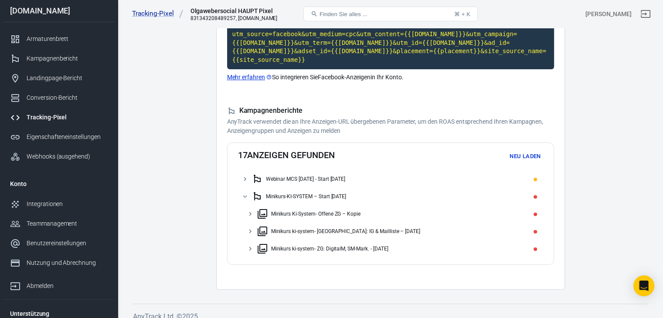
click at [300, 211] on font "Minikurs Ki-System- Offene ZG – Kopie" at bounding box center [316, 214] width 90 height 6
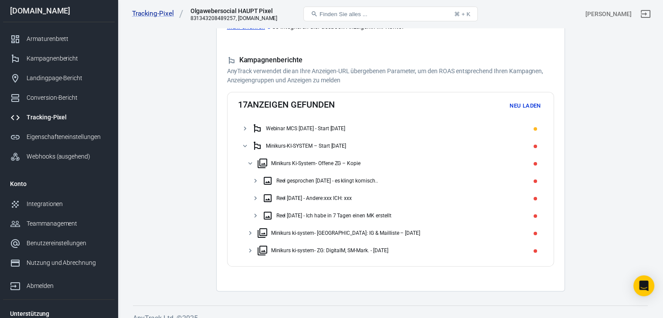
scroll to position [167, 0]
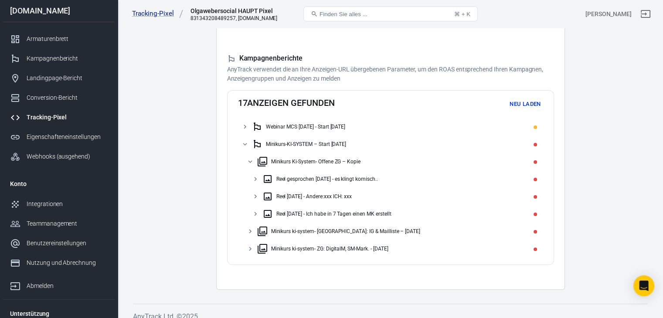
click at [297, 176] on font "Reel gesprochen 23.07.25 - es klingt komisch.." at bounding box center [326, 179] width 101 height 6
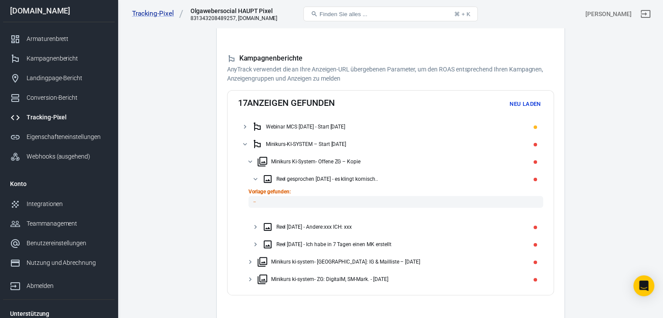
click at [287, 196] on code "－" at bounding box center [395, 202] width 294 height 12
click at [283, 189] on font "Vorlage gefunden:" at bounding box center [269, 192] width 42 height 6
click at [287, 176] on font "Reel gesprochen 23.07.25 - es klingt komisch.." at bounding box center [326, 179] width 101 height 6
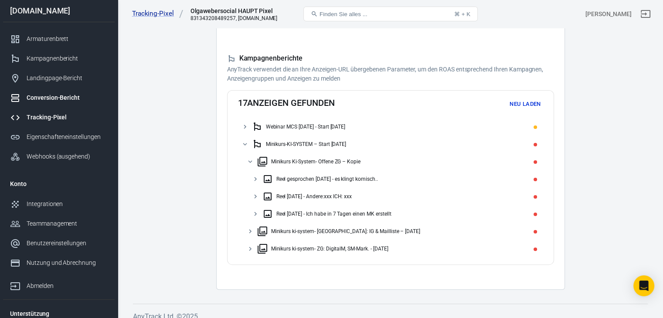
click at [53, 99] on font "Conversion-Bericht" at bounding box center [53, 97] width 53 height 7
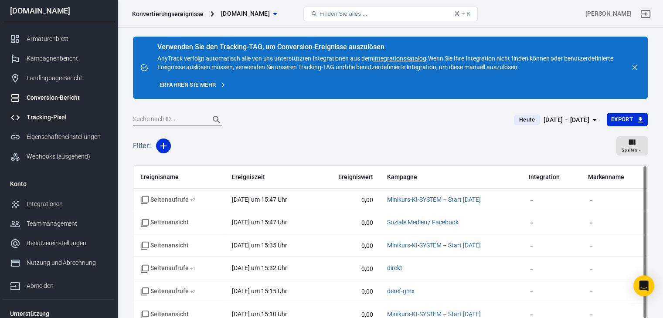
click at [36, 114] on font "Tracking-Pixel" at bounding box center [47, 117] width 40 height 7
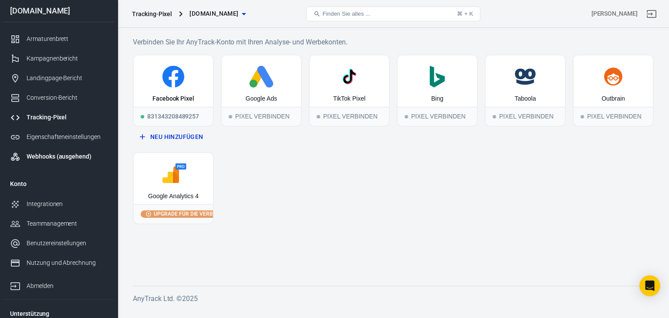
click at [43, 157] on font "Webhooks (ausgehend)" at bounding box center [59, 156] width 65 height 7
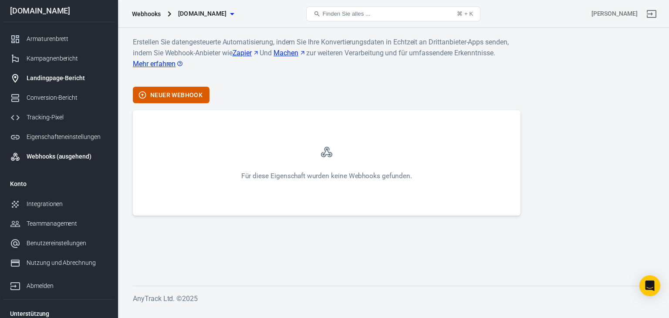
click at [43, 75] on font "Landingpage-Bericht" at bounding box center [56, 77] width 58 height 7
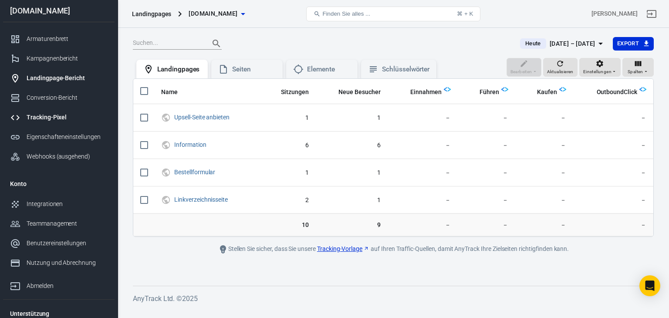
click at [43, 115] on font "Tracking-Pixel" at bounding box center [47, 117] width 40 height 7
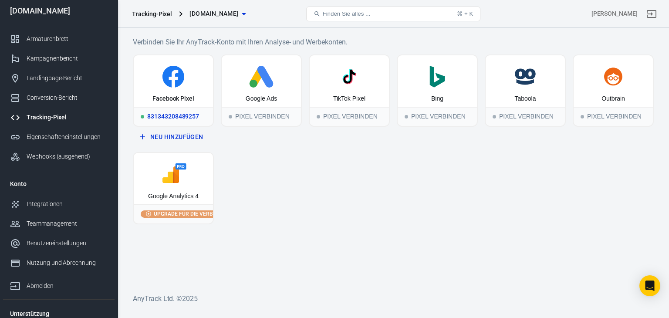
click at [174, 81] on icon at bounding box center [173, 78] width 9 height 17
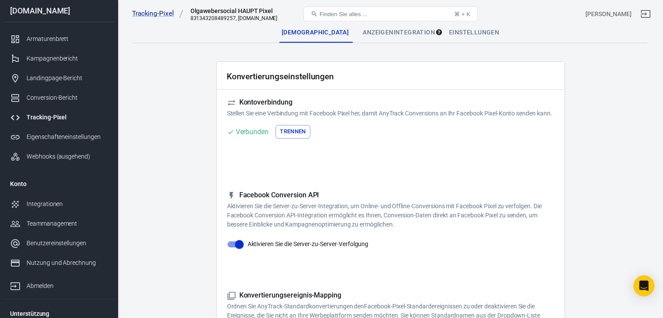
click at [388, 29] on font "Anzeigenintegration" at bounding box center [398, 32] width 72 height 7
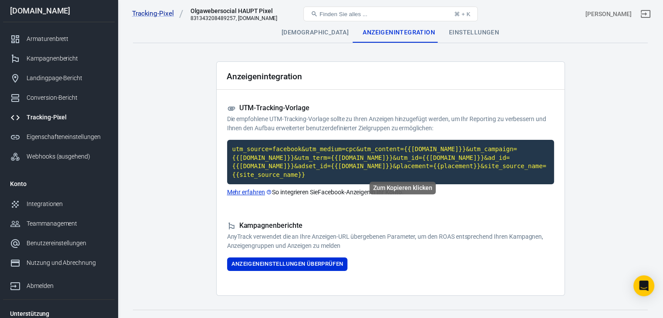
click at [355, 150] on code "utm_source=facebook&utm_medium=cpc&utm_content={{[DOMAIN_NAME]}}&utm_campaign={…" at bounding box center [390, 162] width 327 height 44
click at [465, 32] on font "Einstellungen" at bounding box center [474, 32] width 50 height 7
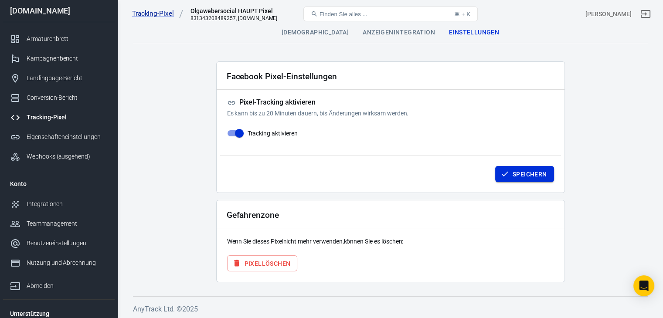
click at [520, 173] on font "Speichern" at bounding box center [529, 174] width 34 height 7
click at [52, 80] on font "Landingpage-Bericht" at bounding box center [56, 77] width 58 height 7
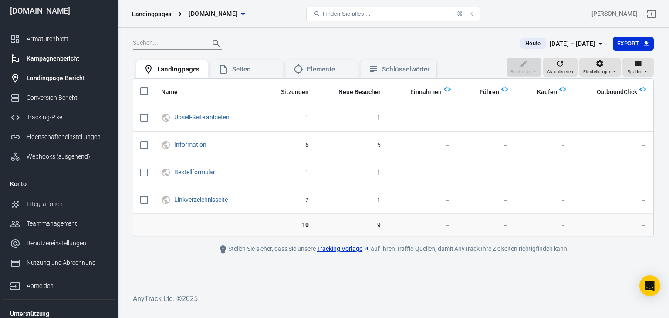
click at [49, 58] on font "Kampagnenbericht" at bounding box center [53, 58] width 53 height 7
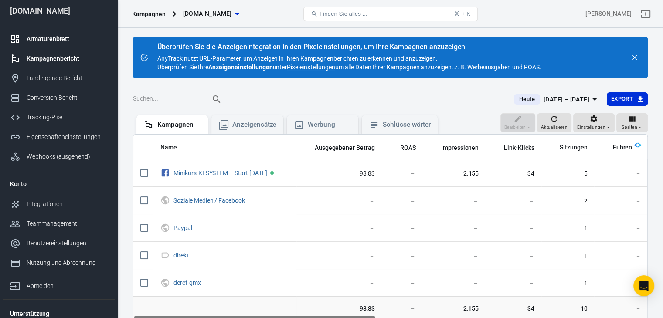
click at [47, 40] on font "Armaturenbrett" at bounding box center [48, 38] width 43 height 7
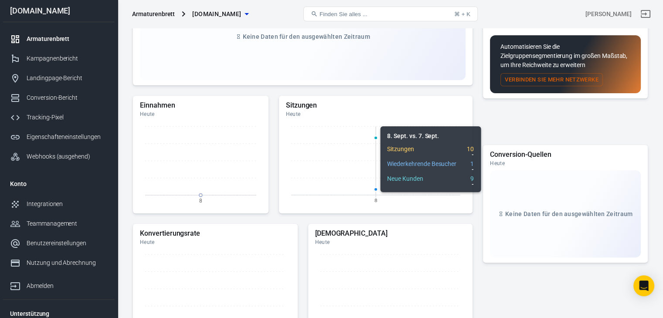
scroll to position [174, 0]
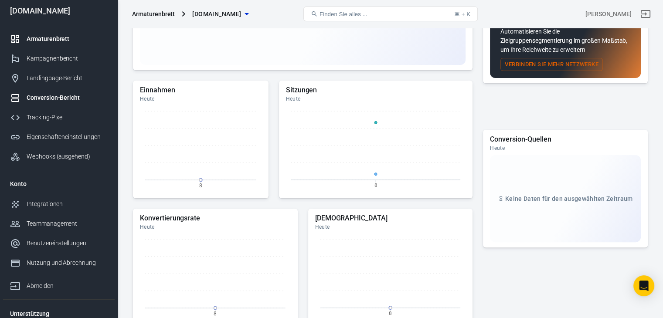
click at [56, 99] on font "Conversion-Bericht" at bounding box center [53, 97] width 53 height 7
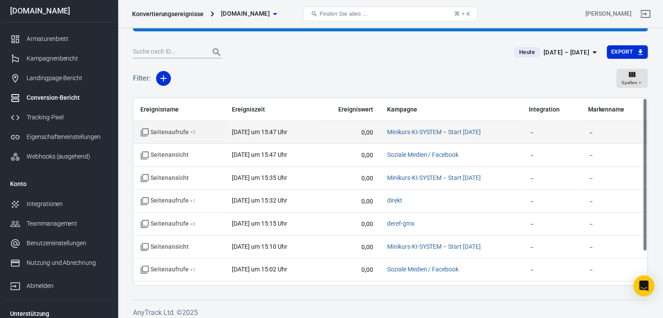
scroll to position [72, 0]
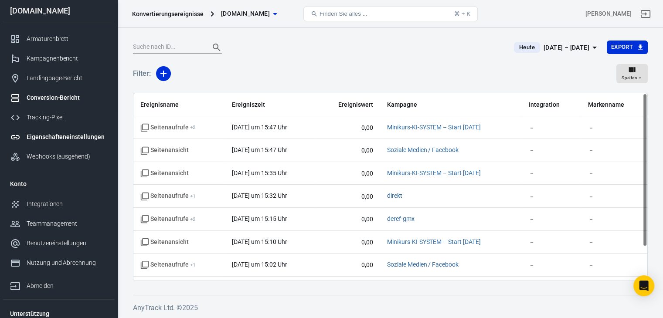
click at [53, 139] on font "Eigenschafteneinstellungen" at bounding box center [66, 136] width 78 height 7
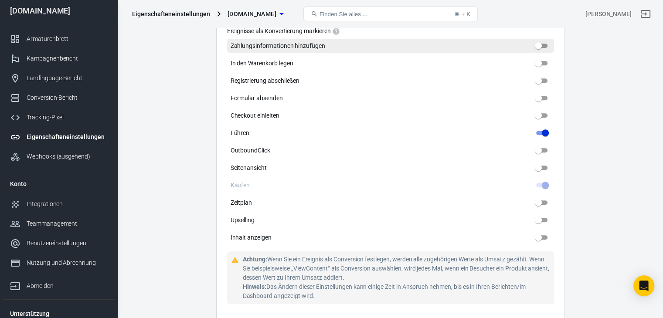
scroll to position [479, 0]
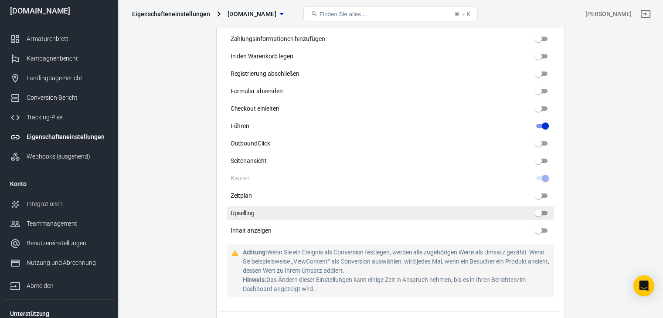
click at [543, 213] on input "Upselling" at bounding box center [537, 213] width 31 height 10
checkbox input "true"
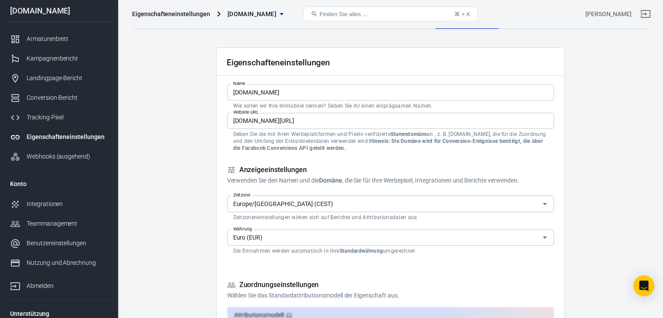
scroll to position [0, 0]
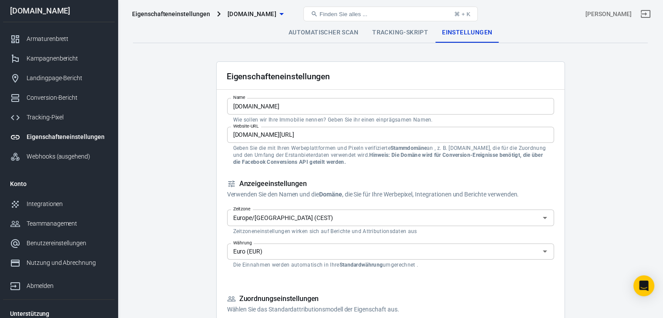
click at [384, 30] on font "Tracking-Skript" at bounding box center [400, 32] width 56 height 7
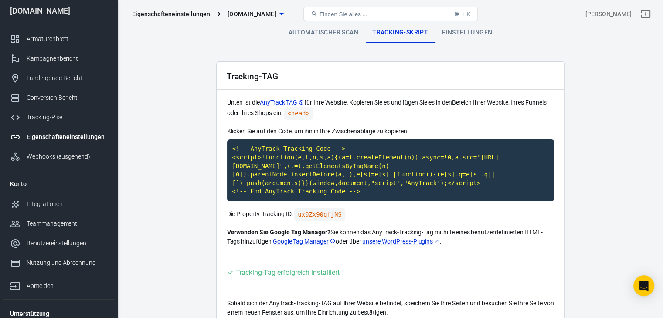
click at [305, 29] on font "Automatischer Scan" at bounding box center [323, 32] width 70 height 7
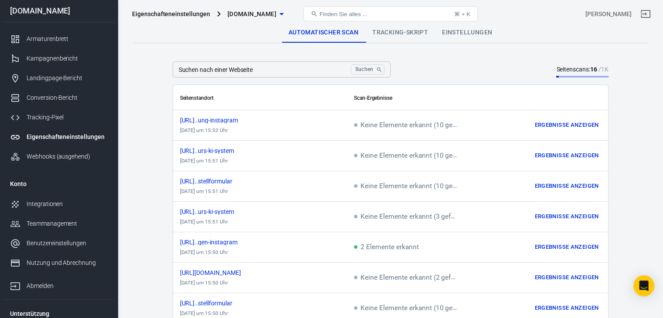
click at [406, 33] on font "Tracking-Skript" at bounding box center [400, 32] width 56 height 7
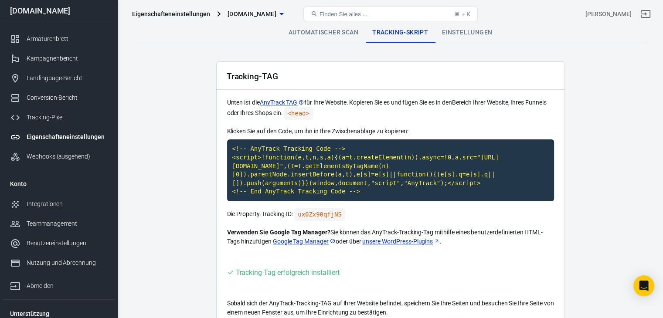
click at [467, 31] on font "Einstellungen" at bounding box center [467, 32] width 50 height 7
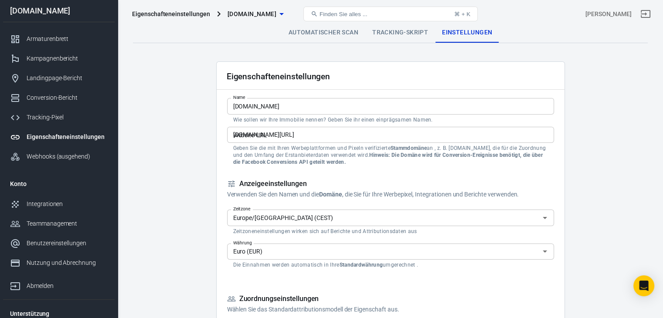
click at [395, 33] on font "Tracking-Skript" at bounding box center [400, 32] width 56 height 7
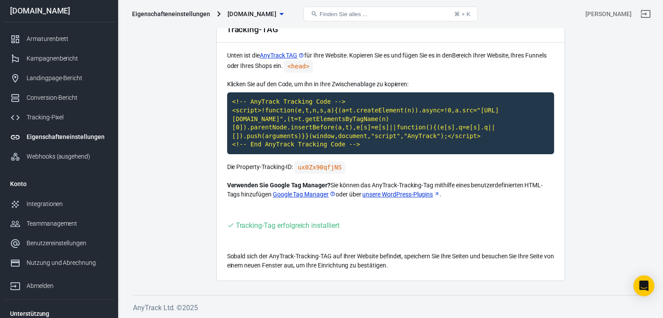
scroll to position [47, 0]
click at [61, 118] on font "Tracking-Pixel" at bounding box center [47, 117] width 40 height 7
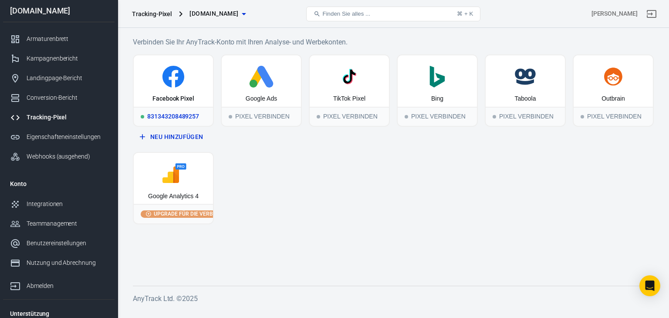
click at [182, 91] on div "Facebook Pixel" at bounding box center [173, 80] width 79 height 51
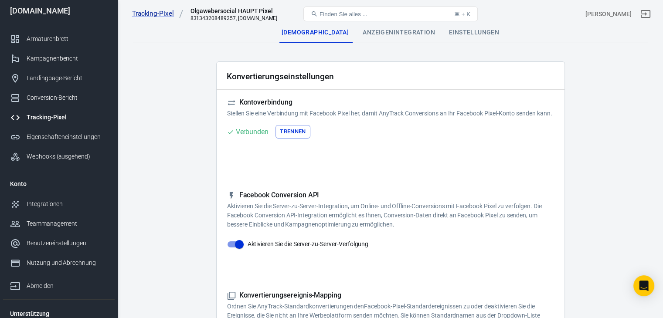
click at [399, 32] on font "Anzeigenintegration" at bounding box center [398, 32] width 72 height 7
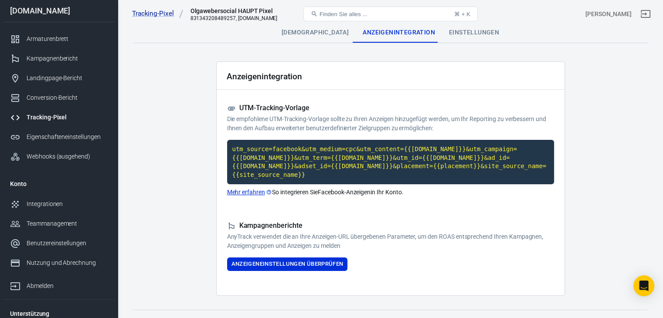
click at [312, 260] on font "Anzeigeneinstellungen überprüfen" at bounding box center [287, 263] width 112 height 7
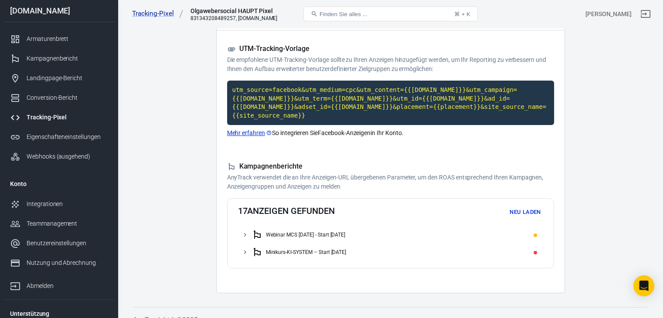
scroll to position [63, 0]
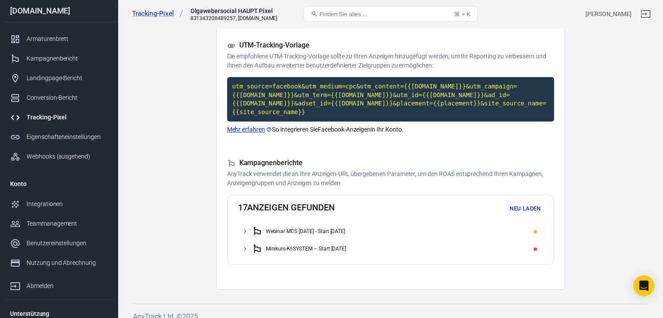
click at [343, 246] on font "Minikurs-KI-SYSTEM – Start [DATE]" at bounding box center [306, 249] width 81 height 6
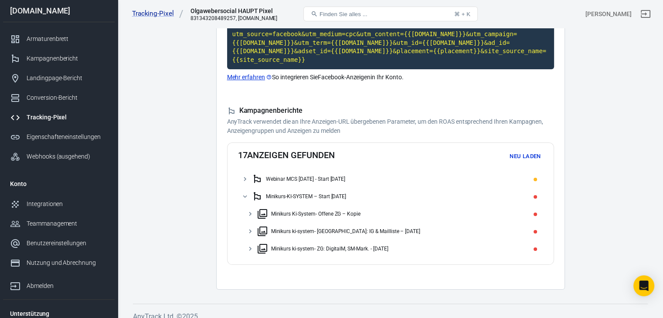
scroll to position [115, 0]
